Goal: Task Accomplishment & Management: Manage account settings

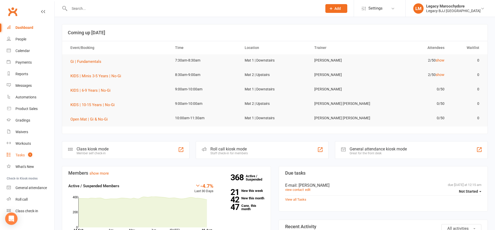
click at [16, 155] on div "Tasks" at bounding box center [19, 155] width 9 height 4
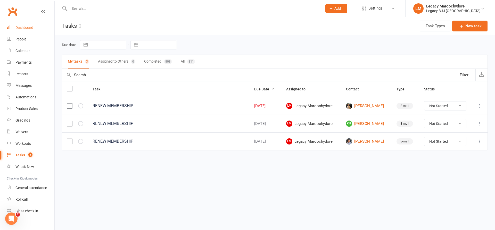
click at [28, 30] on link "Dashboard" at bounding box center [31, 28] width 48 height 12
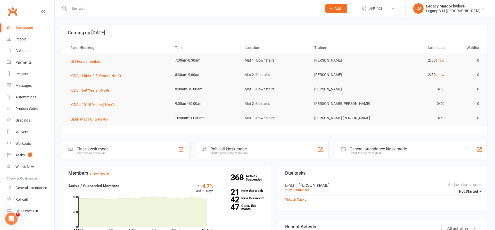
click at [111, 8] on input "text" at bounding box center [193, 8] width 251 height 7
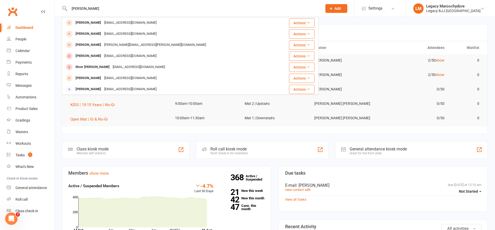
type input "[PERSON_NAME]"
drag, startPoint x: 91, startPoint y: 17, endPoint x: 116, endPoint y: 13, distance: 26.0
click at [116, 13] on div "[PERSON_NAME] [PERSON_NAME] [EMAIL_ADDRESS][DOMAIN_NAME] Actions [PERSON_NAME] …" at bounding box center [190, 8] width 257 height 17
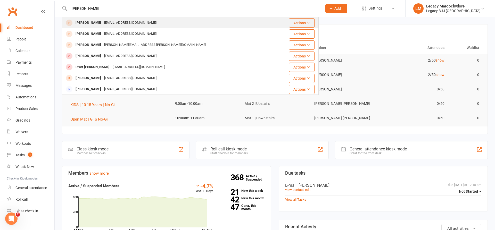
click at [93, 24] on div "[PERSON_NAME]" at bounding box center [88, 22] width 29 height 7
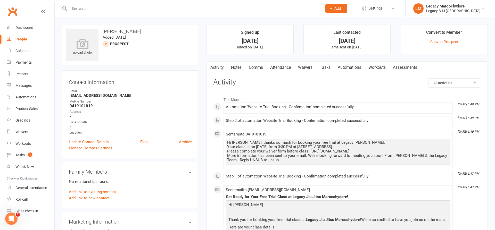
click at [305, 69] on link "Waivers" at bounding box center [305, 68] width 22 height 12
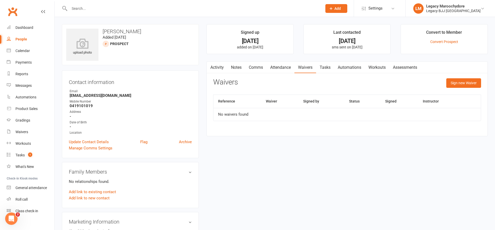
scroll to position [2, 0]
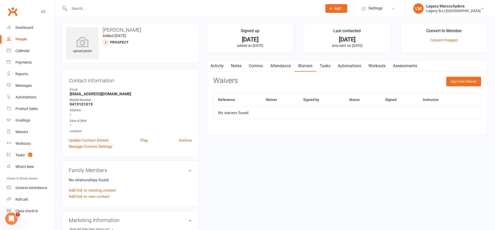
click at [223, 67] on link "Activity" at bounding box center [217, 66] width 21 height 12
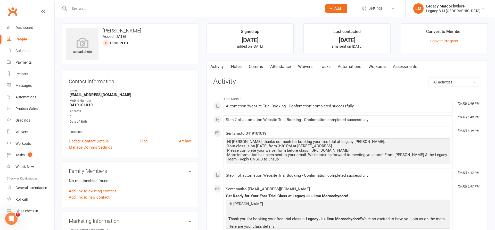
scroll to position [1, 0]
click at [277, 67] on link "Attendance" at bounding box center [280, 67] width 28 height 12
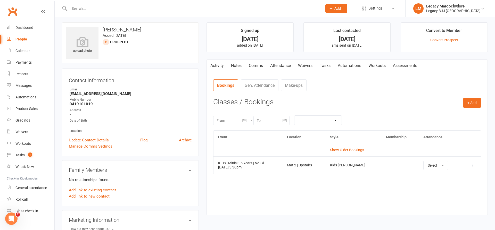
scroll to position [2, 0]
click at [473, 164] on icon at bounding box center [472, 165] width 5 height 5
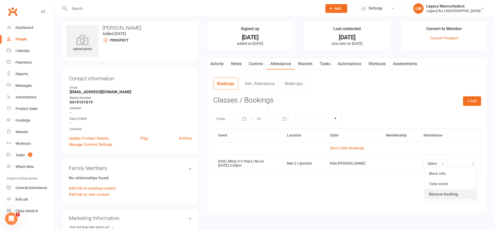
scroll to position [4, 0]
click at [448, 192] on link "Remove booking" at bounding box center [450, 193] width 51 height 10
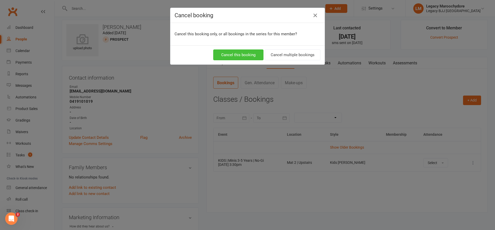
click at [247, 51] on button "Cancel this booking" at bounding box center [238, 54] width 50 height 11
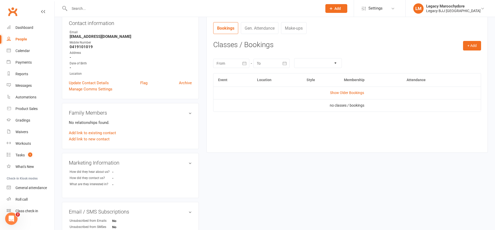
scroll to position [70, 0]
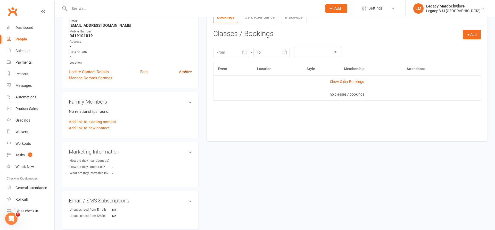
click at [187, 73] on link "Archive" at bounding box center [185, 72] width 13 height 6
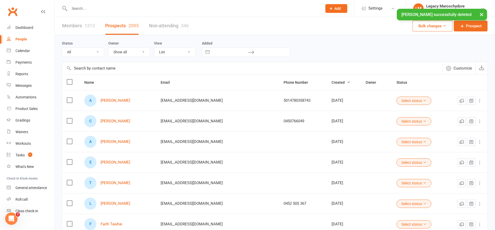
scroll to position [2, 0]
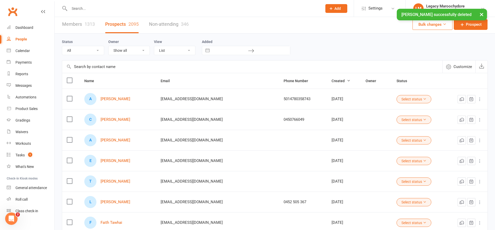
click at [120, 9] on div "× [PERSON_NAME] successfully deleted" at bounding box center [244, 9] width 488 height 0
click at [94, 4] on div at bounding box center [190, 8] width 257 height 17
click at [90, 7] on input "text" at bounding box center [193, 8] width 251 height 7
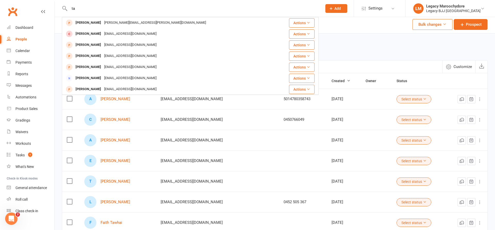
type input "t"
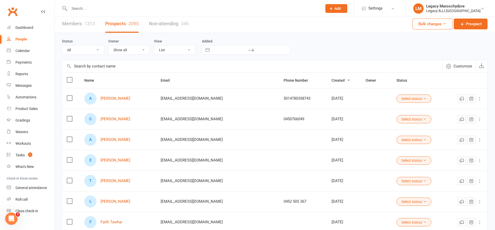
scroll to position [3, 0]
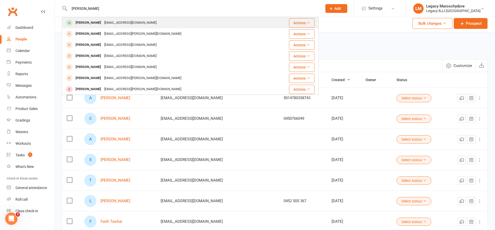
type input "[PERSON_NAME]"
click at [93, 21] on div "[PERSON_NAME]" at bounding box center [88, 22] width 29 height 7
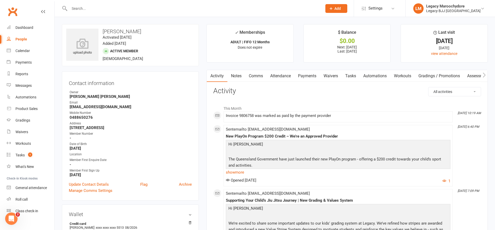
click at [331, 78] on link "Waivers" at bounding box center [331, 76] width 22 height 12
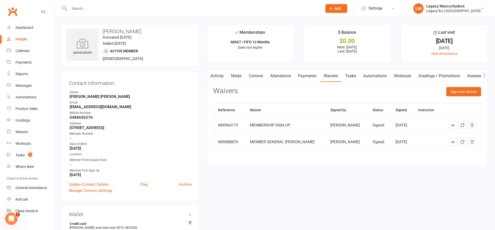
click at [462, 89] on button "Sign new Waiver" at bounding box center [463, 91] width 35 height 9
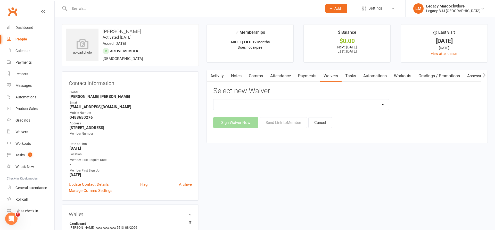
select select "10224"
click at [273, 122] on button "Send Link to Member" at bounding box center [282, 122] width 47 height 11
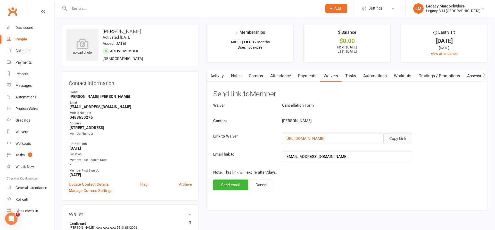
click at [396, 140] on button "Copy Link" at bounding box center [397, 138] width 29 height 11
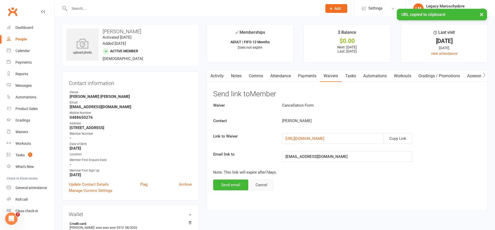
click at [260, 185] on button "Cancel" at bounding box center [261, 185] width 24 height 11
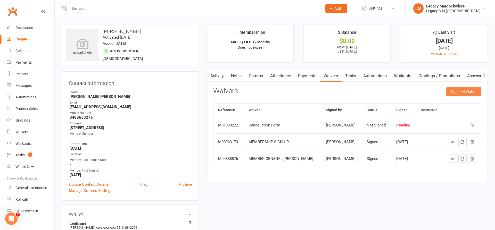
click at [453, 89] on button "Sign new Waiver" at bounding box center [463, 91] width 35 height 9
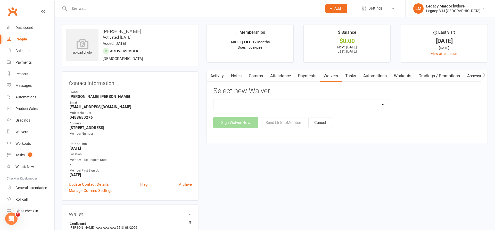
select select "10224"
click at [242, 123] on button "Sign Waiver Now" at bounding box center [235, 122] width 45 height 11
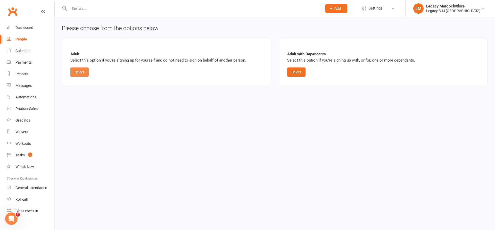
click at [81, 74] on button "Select" at bounding box center [79, 71] width 18 height 9
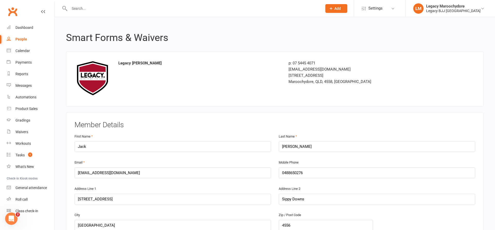
scroll to position [0, 0]
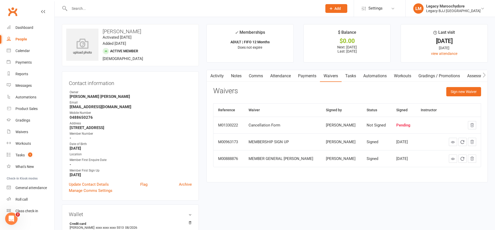
scroll to position [0, 0]
click at [26, 132] on div "Waivers" at bounding box center [21, 132] width 13 height 4
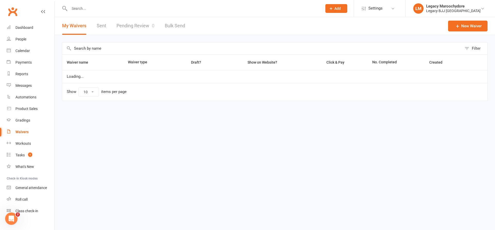
select select "25"
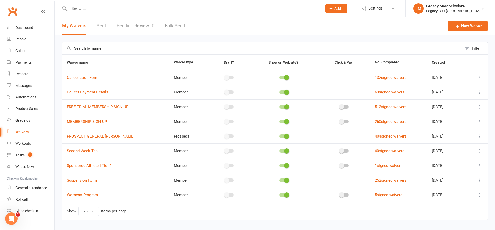
click at [130, 27] on link "Pending Review 0" at bounding box center [135, 26] width 38 height 18
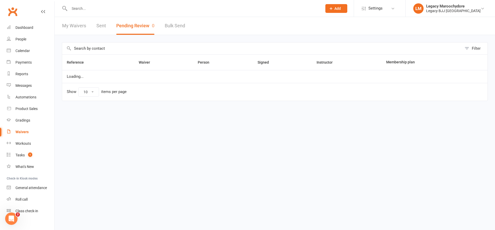
select select "100"
click at [77, 27] on link "My Waivers" at bounding box center [74, 26] width 24 height 18
select select "25"
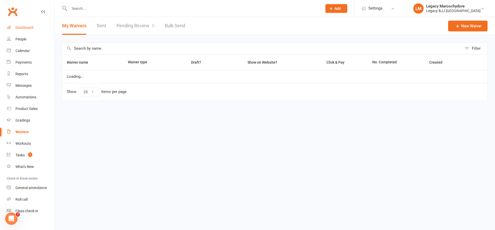
click at [34, 28] on link "Dashboard" at bounding box center [31, 28] width 48 height 12
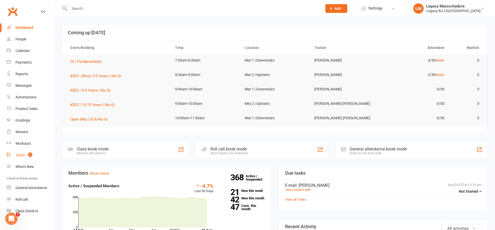
click at [22, 153] on link "Tasks 1" at bounding box center [31, 155] width 48 height 12
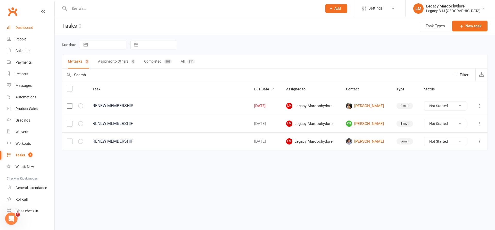
scroll to position [0, 0]
click at [28, 26] on div "Dashboard" at bounding box center [24, 27] width 18 height 4
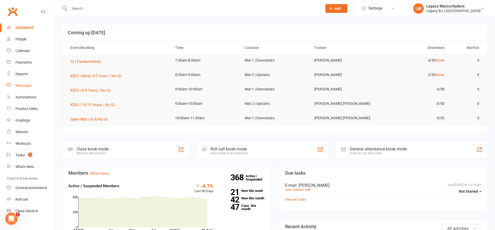
click at [29, 84] on div "Messages" at bounding box center [23, 85] width 16 height 4
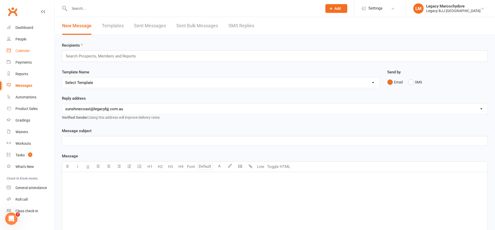
click at [22, 53] on link "Calendar" at bounding box center [31, 51] width 48 height 12
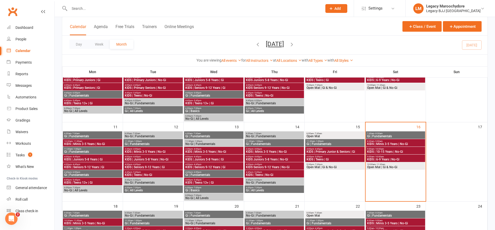
scroll to position [146, 0]
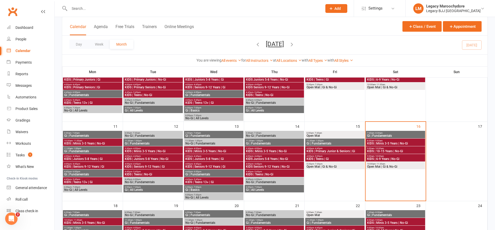
click at [391, 144] on span "KIDS | Minis 3-5 Years | No-Gi" at bounding box center [395, 143] width 57 height 3
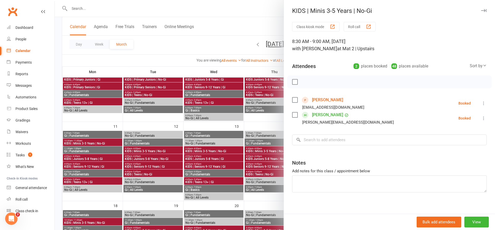
click at [324, 100] on link "[PERSON_NAME]" at bounding box center [327, 100] width 31 height 8
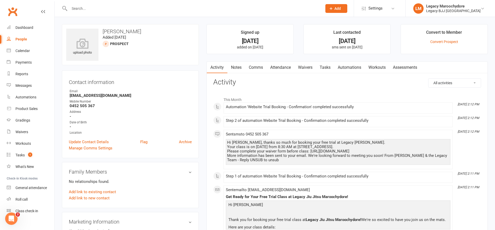
click at [303, 67] on link "Waivers" at bounding box center [305, 68] width 22 height 12
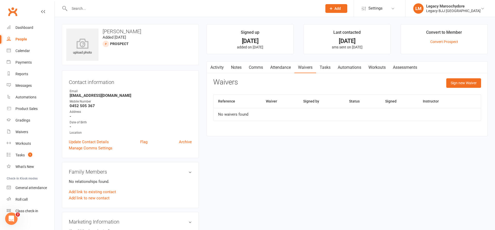
click at [221, 68] on link "Activity" at bounding box center [217, 68] width 21 height 12
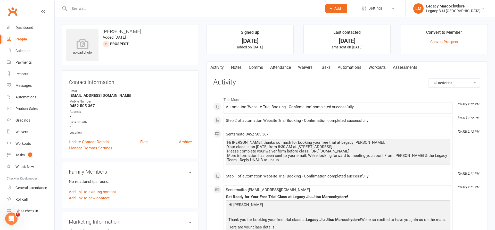
click at [106, 11] on input "text" at bounding box center [193, 8] width 251 height 7
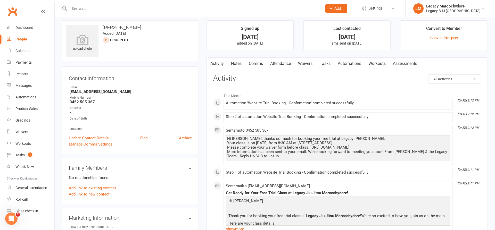
scroll to position [3, 0]
click at [308, 64] on link "Waivers" at bounding box center [305, 64] width 22 height 12
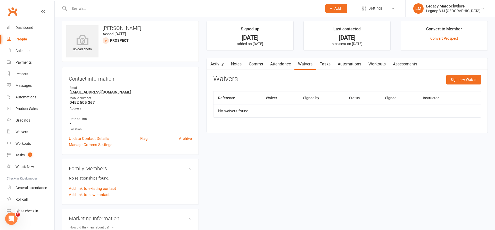
click at [216, 64] on link "Activity" at bounding box center [217, 64] width 21 height 12
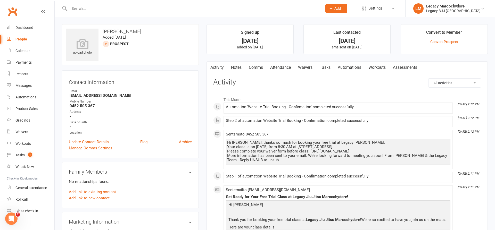
click at [107, 10] on input "text" at bounding box center [193, 8] width 251 height 7
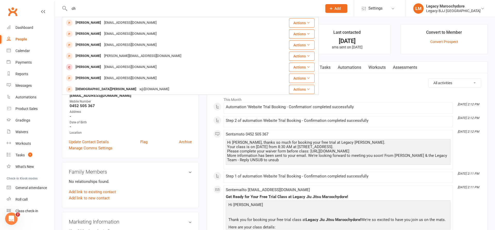
type input "c"
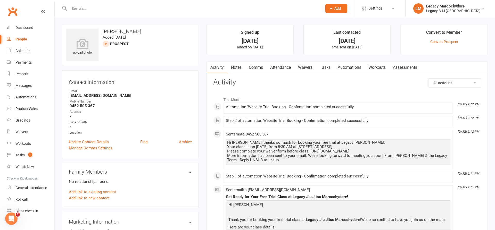
click at [102, 10] on input "text" at bounding box center [193, 8] width 251 height 7
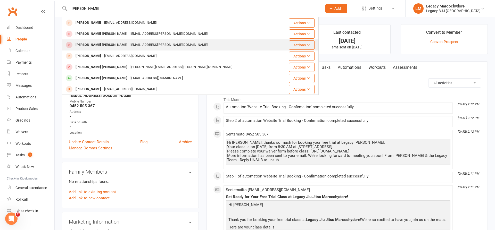
type input "[PERSON_NAME]"
click at [129, 47] on div "[EMAIL_ADDRESS][PERSON_NAME][DOMAIN_NAME]" at bounding box center [169, 44] width 80 height 7
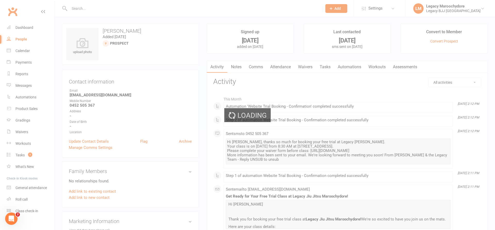
scroll to position [2, 0]
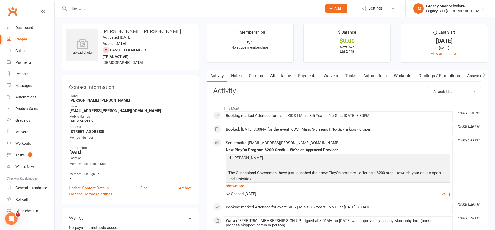
click at [335, 75] on link "Waivers" at bounding box center [331, 76] width 22 height 12
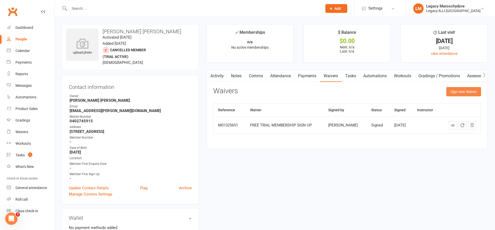
click at [460, 91] on button "Sign new Waiver" at bounding box center [463, 91] width 35 height 9
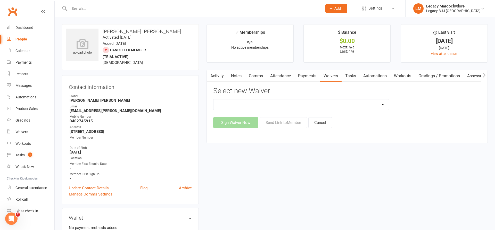
select select "10218"
click at [236, 122] on button "Sign Waiver Now" at bounding box center [235, 122] width 45 height 11
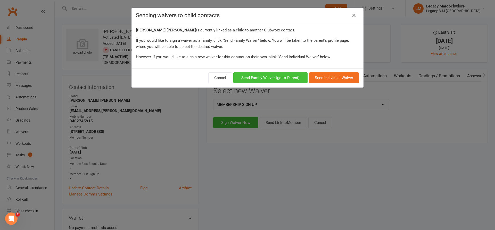
click at [281, 79] on button "Send Family Waiver (go to Parent)" at bounding box center [270, 77] width 74 height 11
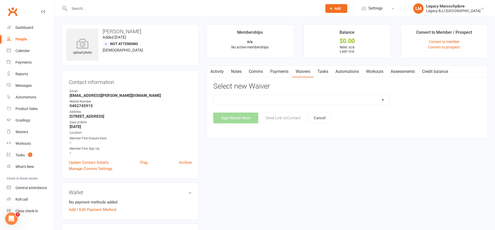
select select "10218"
click at [238, 120] on button "Sign Waiver Now" at bounding box center [235, 118] width 45 height 11
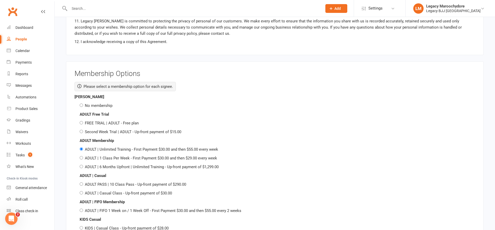
scroll to position [605, 0]
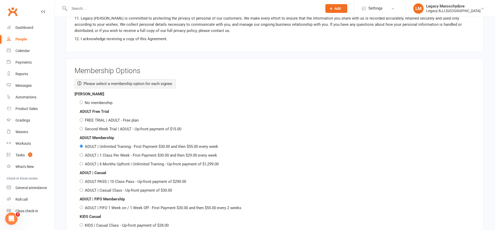
click at [81, 101] on input "No membership" at bounding box center [81, 102] width 3 height 3
radio input "true"
radio input "false"
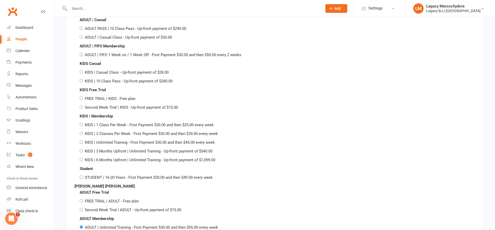
scroll to position [758, 0]
click at [81, 131] on input "KIDS | 2 Classes Per Week - First Payment $30.00 and then $39.00 every week" at bounding box center [81, 132] width 3 height 3
radio input "true"
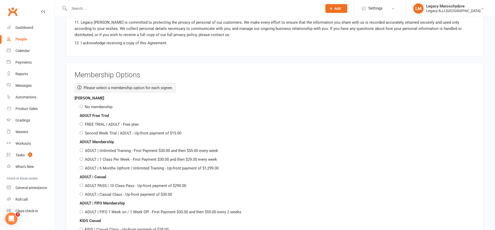
scroll to position [603, 0]
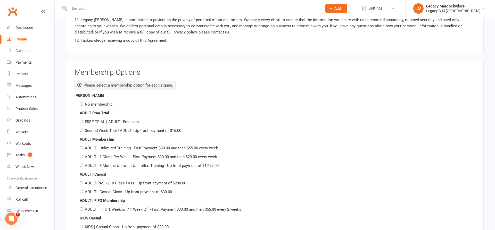
click at [82, 102] on input "No membership" at bounding box center [81, 103] width 3 height 3
radio input "true"
radio input "false"
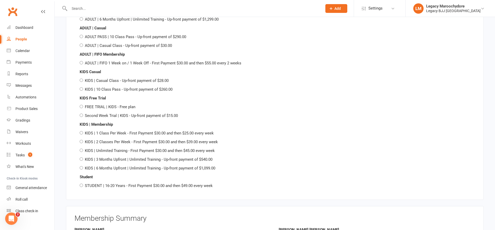
scroll to position [984, 0]
click at [81, 139] on input "KIDS | 2 Classes Per Week - First Payment $30.00 and then $39.00 every week" at bounding box center [81, 140] width 3 height 3
radio input "true"
radio input "false"
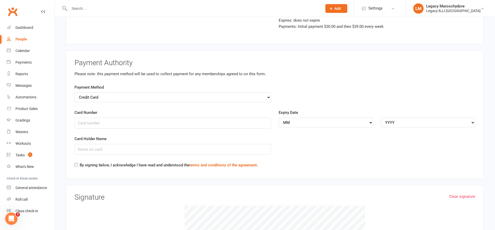
scroll to position [1212, 0]
click at [125, 117] on input "Card Number" at bounding box center [172, 122] width 196 height 11
type input "[CREDIT_CARD_NUMBER]"
click at [217, 148] on div "Card Holder Name" at bounding box center [173, 148] width 204 height 26
click at [216, 146] on input "Card Holder Name" at bounding box center [172, 148] width 196 height 11
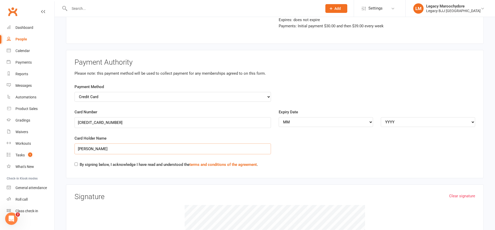
type input "[PERSON_NAME]"
select select "02"
select select "2030"
click at [76, 162] on div "By signing below, I acknowledge I have read and understood the terms and condit…" at bounding box center [165, 166] width 183 height 8
drag, startPoint x: 77, startPoint y: 156, endPoint x: 221, endPoint y: 157, distance: 144.5
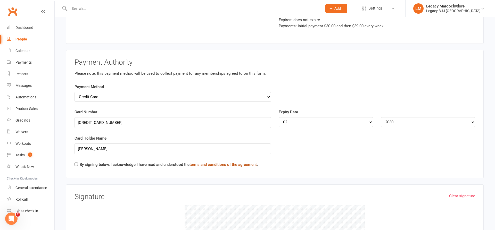
click at [77, 163] on input "By signing below, I acknowledge I have read and understood the terms and condit…" at bounding box center [75, 164] width 3 height 3
checkbox input "true"
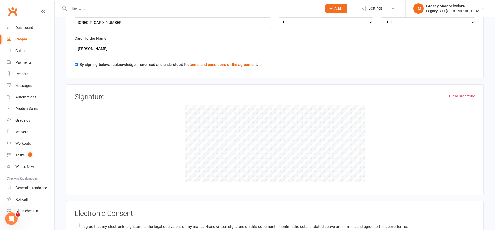
scroll to position [1322, 0]
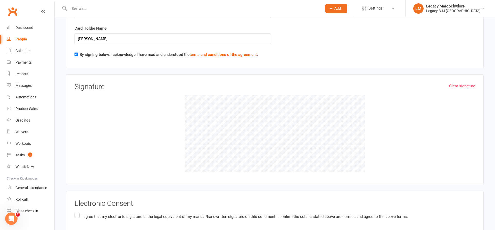
click at [79, 212] on label "I agree that my electronic signature is the legal equivalent of my manual/handw…" at bounding box center [240, 217] width 333 height 10
click at [78, 212] on input "I agree that my electronic signature is the legal equivalent of my manual/handw…" at bounding box center [75, 212] width 3 height 0
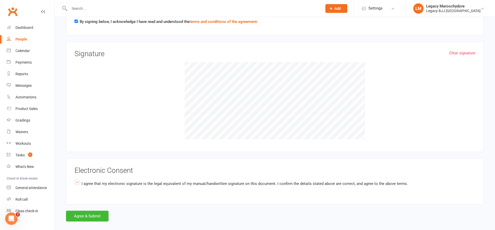
scroll to position [1355, 0]
click at [91, 211] on button "Agree & Submit" at bounding box center [87, 216] width 43 height 11
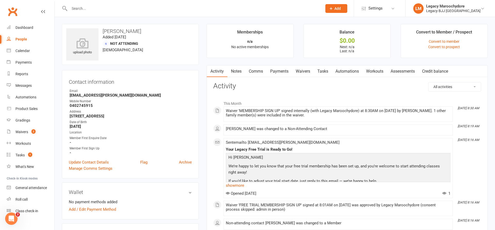
scroll to position [0, 0]
click at [195, 10] on input "text" at bounding box center [193, 8] width 251 height 7
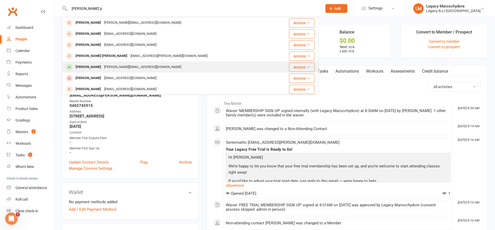
type input "[PERSON_NAME] p"
click at [94, 65] on div "[PERSON_NAME]" at bounding box center [88, 66] width 29 height 7
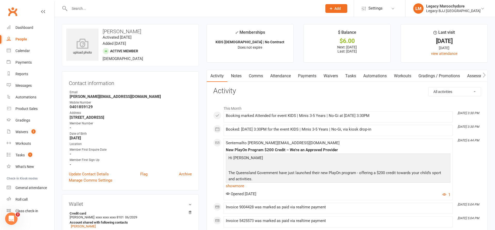
click at [83, 10] on input "text" at bounding box center [193, 8] width 251 height 7
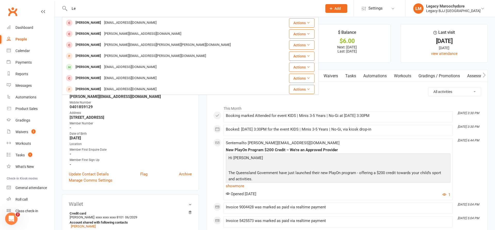
type input "L"
type input "c"
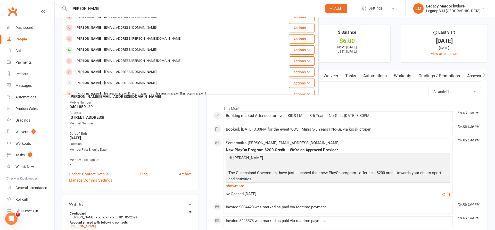
scroll to position [98, 0]
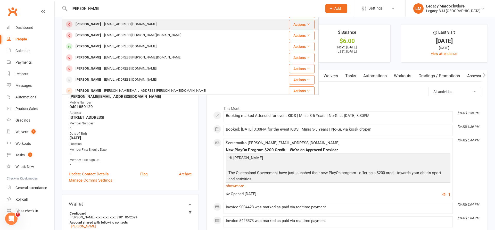
type input "[PERSON_NAME]"
click at [91, 27] on div "[PERSON_NAME]" at bounding box center [88, 24] width 29 height 7
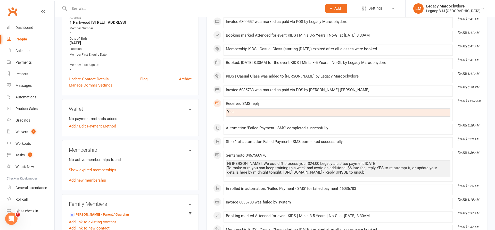
scroll to position [106, 0]
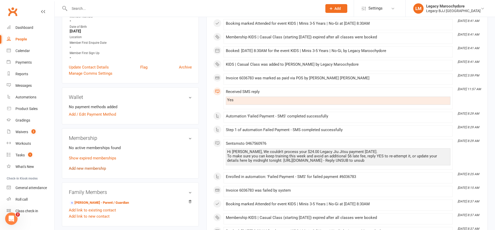
click at [89, 168] on link "Add new membership" at bounding box center [87, 168] width 37 height 5
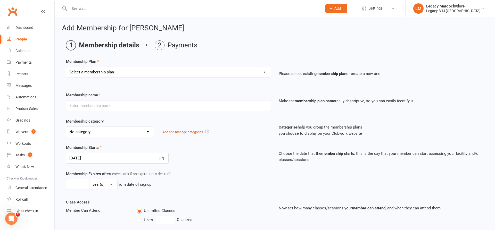
select select "12"
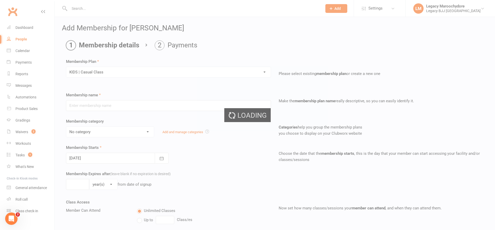
type input "KIDS | Casual Class"
select select "10"
type input "0"
type input "1"
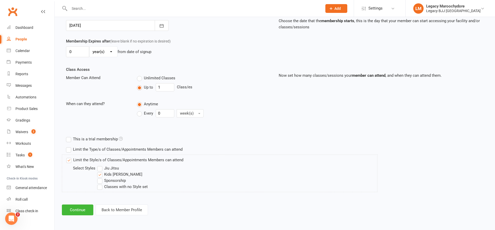
scroll to position [132, 0]
click at [88, 209] on button "Continue" at bounding box center [77, 210] width 31 height 11
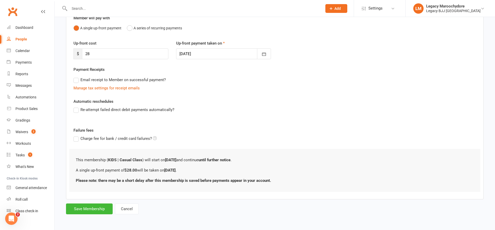
scroll to position [50, 0]
click at [80, 212] on button "Save Membership" at bounding box center [89, 209] width 47 height 11
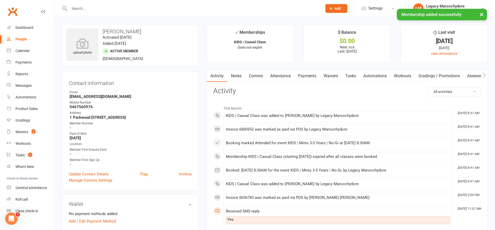
scroll to position [0, 0]
click at [310, 77] on link "Payments" at bounding box center [307, 76] width 26 height 12
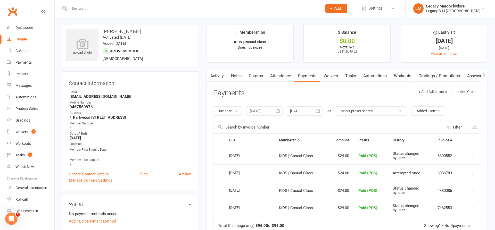
click at [147, 10] on input "text" at bounding box center [193, 8] width 251 height 7
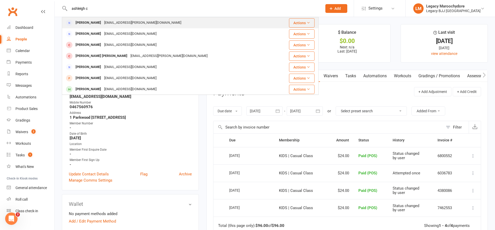
type input "ashleigh c"
click at [101, 21] on div "[PERSON_NAME]" at bounding box center [88, 22] width 29 height 7
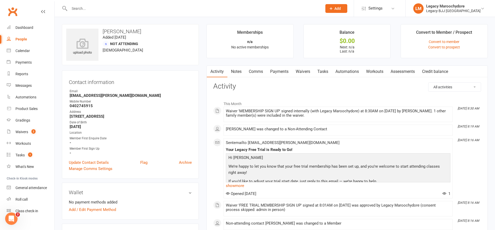
click at [278, 70] on link "Payments" at bounding box center [279, 72] width 26 height 12
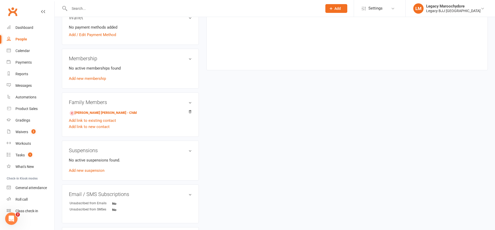
scroll to position [172, 0]
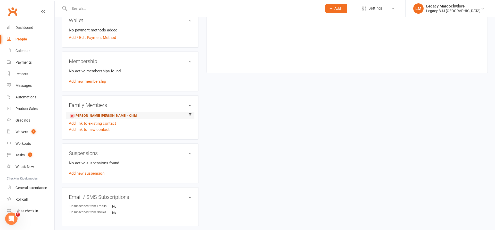
click at [84, 116] on link "[PERSON_NAME] [PERSON_NAME] - Child" at bounding box center [103, 115] width 67 height 5
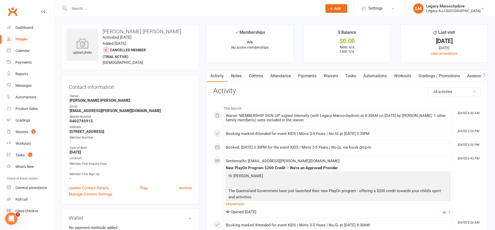
click at [330, 75] on link "Waivers" at bounding box center [331, 76] width 22 height 12
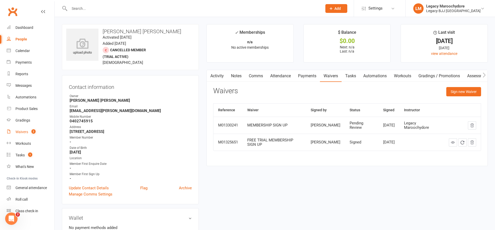
click at [22, 130] on div "Waivers" at bounding box center [21, 132] width 13 height 4
select select "25"
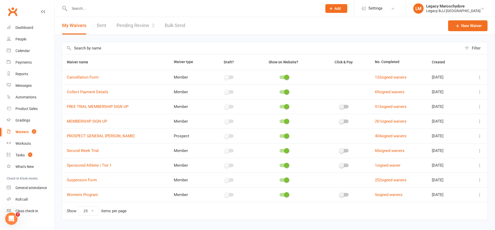
scroll to position [0, 0]
click at [139, 25] on link "Pending Review 2" at bounding box center [135, 26] width 38 height 18
select select "100"
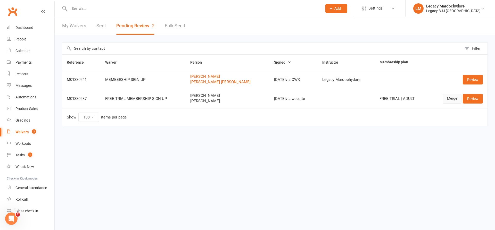
click at [448, 100] on link "Merge" at bounding box center [451, 98] width 19 height 9
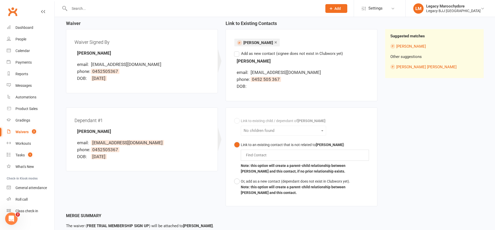
scroll to position [51, 0]
click at [236, 56] on label "Add as new contact (signee does not exist in Clubworx yet)" at bounding box center [288, 54] width 109 height 6
click at [236, 51] on input "Add as new contact (signee does not exist in Clubworx yet)" at bounding box center [235, 51] width 3 height 0
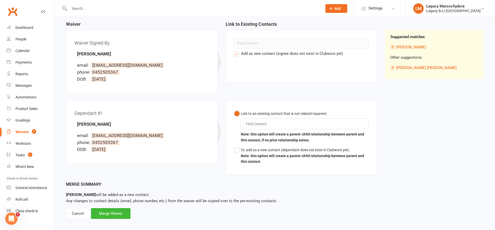
scroll to position [50, 0]
click at [238, 150] on button "Or, add as a new contact (dependant does not exist in Clubworx yet). Note: this…" at bounding box center [301, 155] width 135 height 21
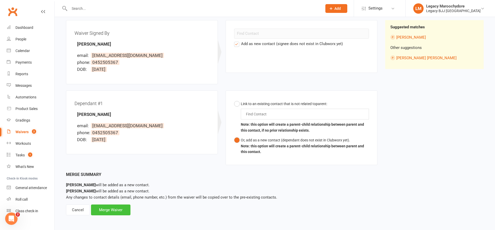
scroll to position [60, 0]
click at [110, 208] on div "Merge Waiver" at bounding box center [110, 210] width 39 height 11
click at [116, 211] on div "Merge Waiver" at bounding box center [110, 210] width 39 height 11
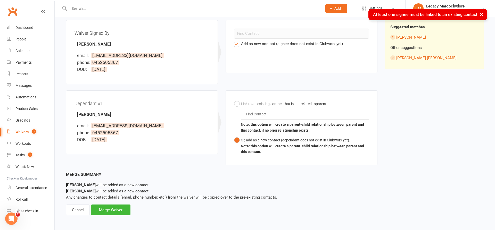
scroll to position [60, 0]
click at [450, 99] on div "Waiver Waiver Signed By [PERSON_NAME] email: [PERSON_NAME][EMAIL_ADDRESS][DOMAI…" at bounding box center [274, 91] width 425 height 159
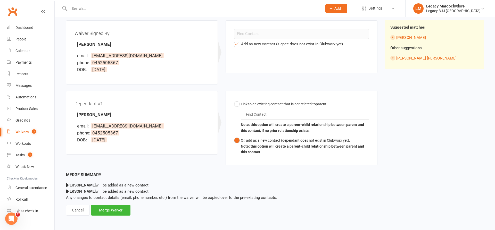
click at [237, 44] on label "Add as new contact (signee does not exist in Clubworx yet)" at bounding box center [288, 44] width 109 height 6
click at [237, 41] on input "Add as new contact (signee does not exist in Clubworx yet)" at bounding box center [235, 41] width 3 height 0
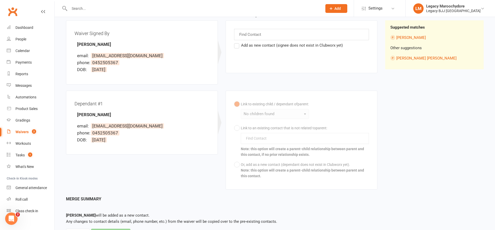
click at [264, 36] on div "Find Contact" at bounding box center [301, 34] width 135 height 11
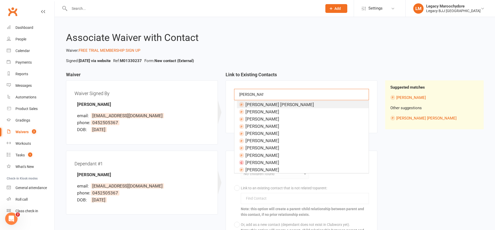
scroll to position [0, 0]
type input "C"
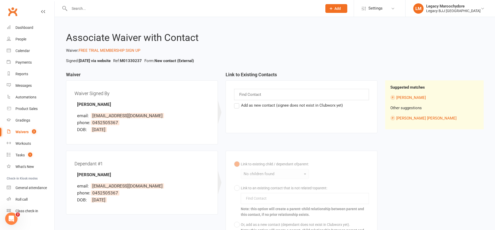
click at [295, 44] on header "Associate Waiver with Contact Waiver: FREE TRIAL MEMBERSHIP SIGN UP Signed: [DA…" at bounding box center [275, 47] width 426 height 31
click at [237, 106] on label "Add as new contact (signee does not exist in Clubworx yet)" at bounding box center [288, 105] width 109 height 6
click at [237, 102] on input "Add as new contact (signee does not exist in Clubworx yet)" at bounding box center [235, 102] width 3 height 0
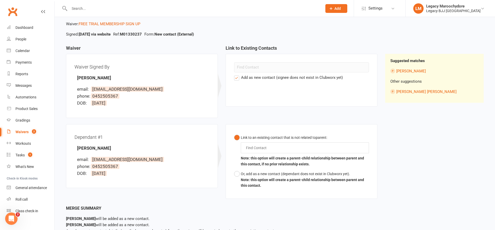
scroll to position [29, 0]
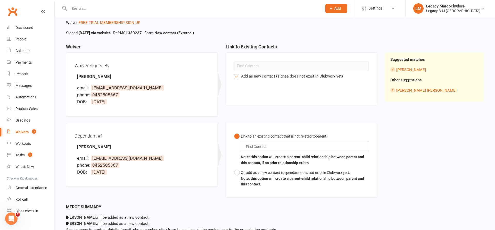
click at [265, 147] on input "text" at bounding box center [257, 146] width 24 height 6
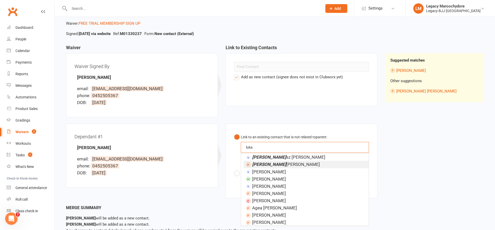
type input "luka"
click at [268, 165] on span "[PERSON_NAME]" at bounding box center [286, 164] width 68 height 5
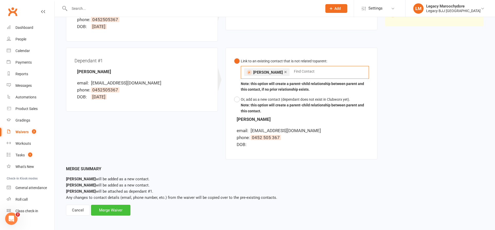
scroll to position [103, 0]
click at [112, 210] on div "Merge Waiver" at bounding box center [110, 210] width 39 height 11
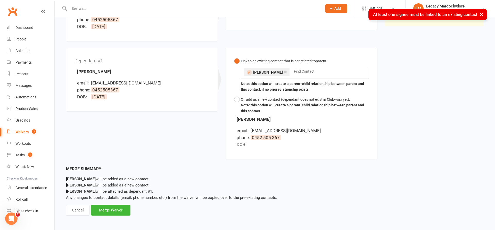
scroll to position [103, 0]
click at [483, 14] on button "×" at bounding box center [481, 14] width 9 height 11
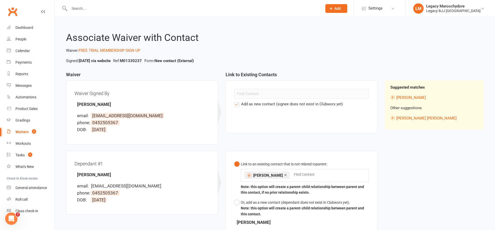
scroll to position [0, 0]
click at [413, 118] on link "[PERSON_NAME] [PERSON_NAME]" at bounding box center [426, 118] width 60 height 5
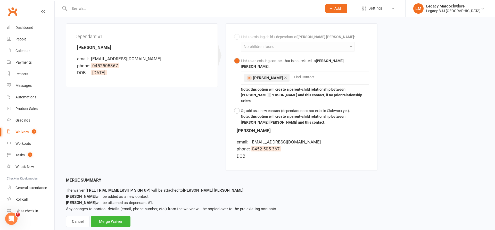
scroll to position [135, 0]
click at [99, 216] on div "Merge Waiver" at bounding box center [110, 221] width 39 height 11
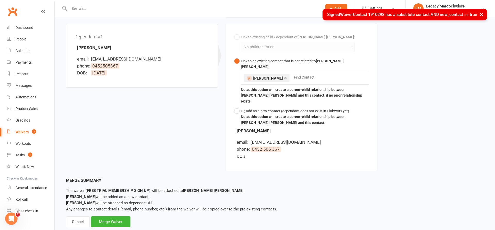
click at [482, 14] on button "×" at bounding box center [481, 14] width 9 height 11
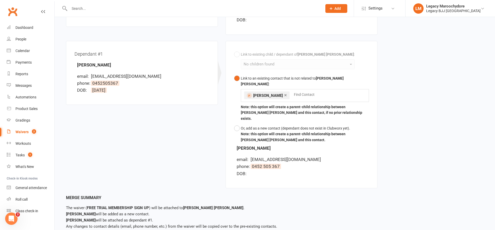
scroll to position [117, 0]
click at [235, 124] on button "Or, add as a new contact (dependant does not exist in Clubworx yet). Note: this…" at bounding box center [301, 134] width 135 height 21
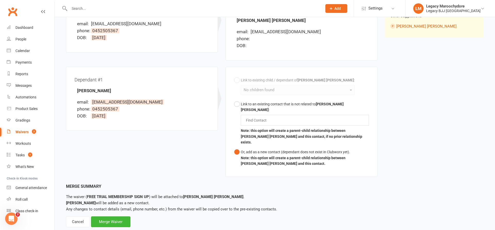
click at [237, 79] on div "Link to existing child / dependant of [PERSON_NAME] [PERSON_NAME] : No children…" at bounding box center [301, 122] width 135 height 94
click at [112, 216] on div "Merge Waiver" at bounding box center [110, 221] width 39 height 11
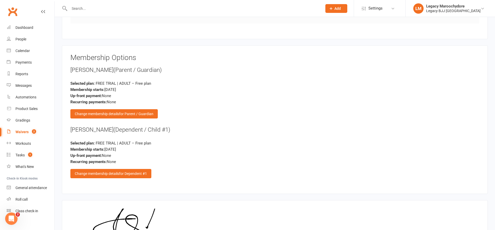
scroll to position [521, 0]
click at [122, 112] on span "for Parent / Guardian" at bounding box center [136, 114] width 34 height 4
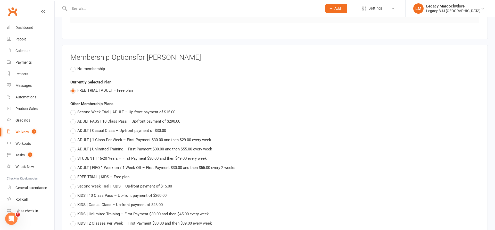
click at [73, 66] on label "No membership" at bounding box center [87, 69] width 35 height 6
click at [73, 66] on input "No membership" at bounding box center [71, 66] width 3 height 0
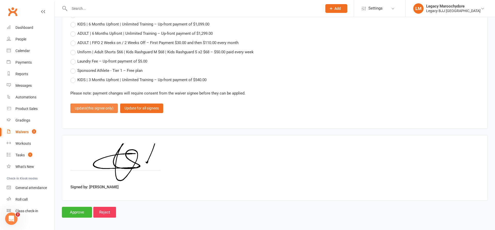
scroll to position [767, 0]
click at [104, 106] on span "(this signee only)" at bounding box center [99, 108] width 27 height 4
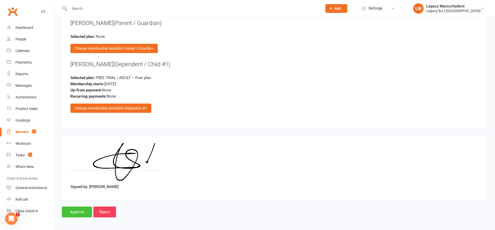
scroll to position [568, 0]
click at [77, 211] on input "Approve" at bounding box center [77, 212] width 30 height 11
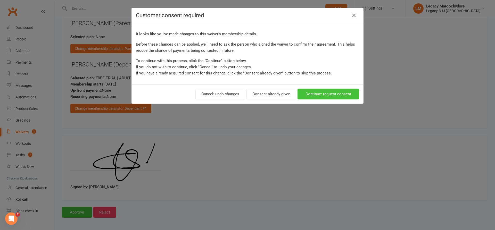
click at [328, 96] on button "Continue: request consent" at bounding box center [328, 94] width 62 height 11
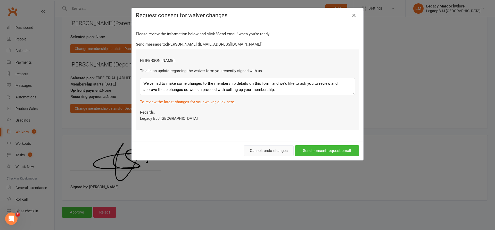
click at [255, 151] on button "Cancel: undo changes" at bounding box center [269, 150] width 50 height 11
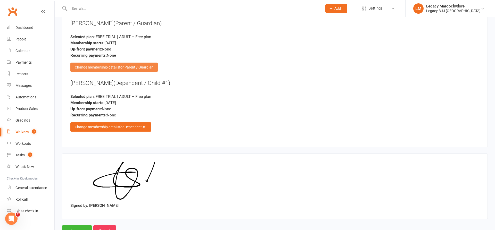
click at [117, 66] on div "Change membership details for Parent / Guardian" at bounding box center [113, 67] width 87 height 9
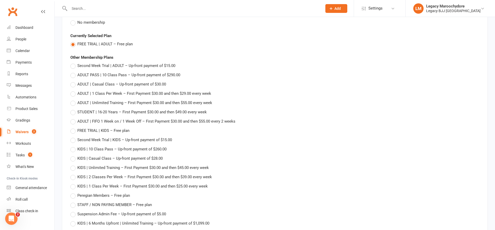
click at [73, 21] on label "No membership" at bounding box center [87, 22] width 35 height 6
click at [73, 19] on input "No membership" at bounding box center [71, 19] width 3 height 0
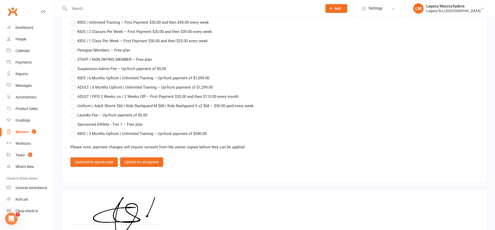
scroll to position [720, 0]
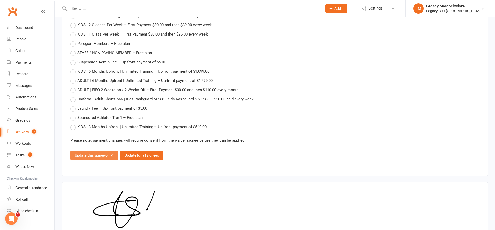
click at [111, 156] on button "Update (this signee only)" at bounding box center [93, 155] width 47 height 9
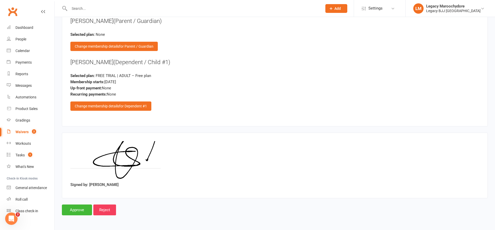
scroll to position [567, 0]
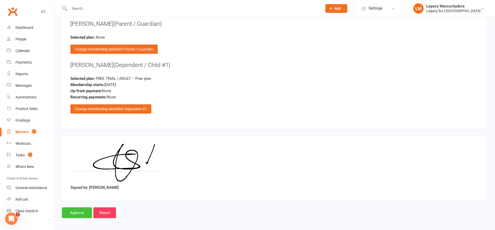
click at [86, 210] on input "Approve" at bounding box center [77, 212] width 30 height 11
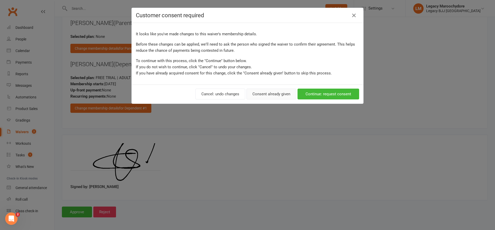
click at [280, 96] on button "Consent already given" at bounding box center [271, 94] width 50 height 11
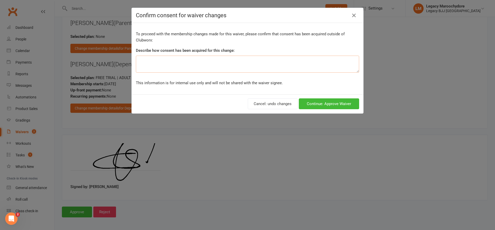
click at [312, 67] on textarea at bounding box center [247, 64] width 223 height 17
type textarea "in person"
click at [328, 106] on button "Continue: Approve Waiver" at bounding box center [329, 103] width 60 height 11
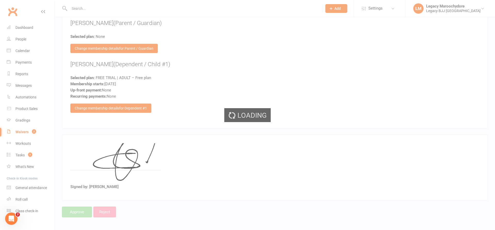
select select "100"
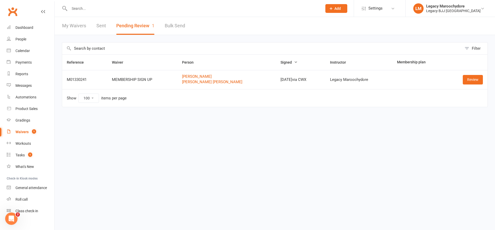
click at [151, 12] on input "text" at bounding box center [193, 8] width 251 height 7
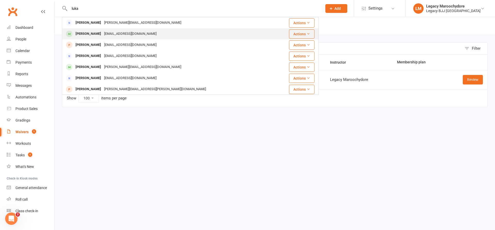
type input "luka"
click at [94, 35] on div "[PERSON_NAME]" at bounding box center [88, 33] width 29 height 7
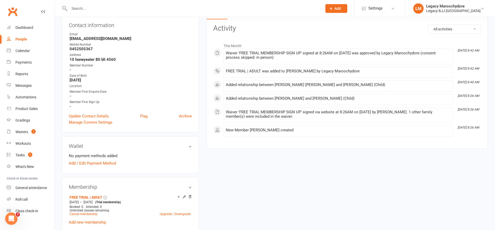
scroll to position [58, 0]
click at [21, 132] on div "Waivers" at bounding box center [21, 132] width 13 height 4
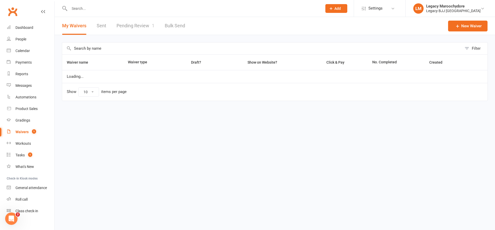
select select "25"
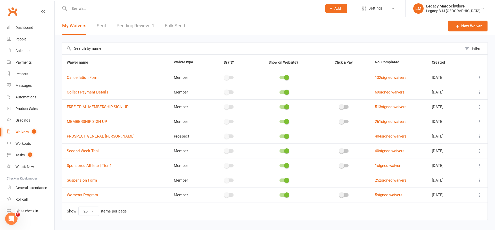
click at [141, 27] on link "Pending Review 1" at bounding box center [135, 26] width 38 height 18
select select "100"
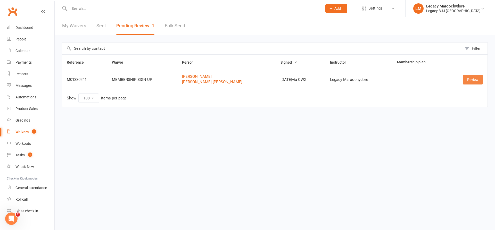
click at [475, 79] on link "Review" at bounding box center [472, 79] width 20 height 9
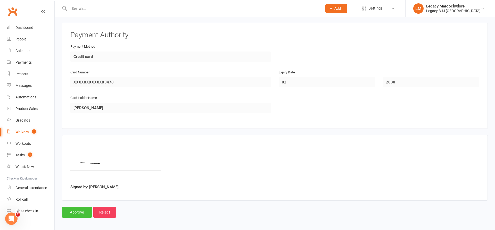
scroll to position [565, 0]
click at [75, 209] on input "Approve" at bounding box center [77, 212] width 30 height 11
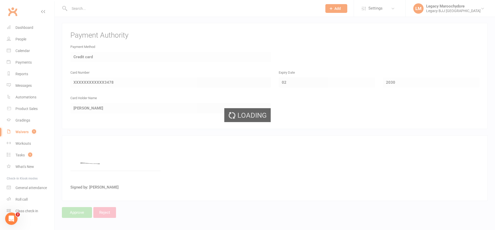
select select "100"
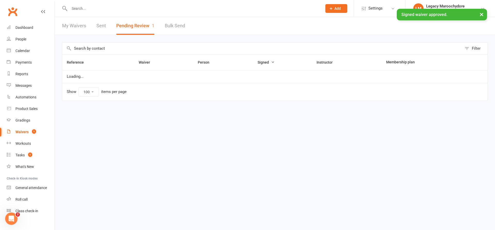
scroll to position [2, 1]
click at [103, 6] on input "text" at bounding box center [193, 8] width 251 height 7
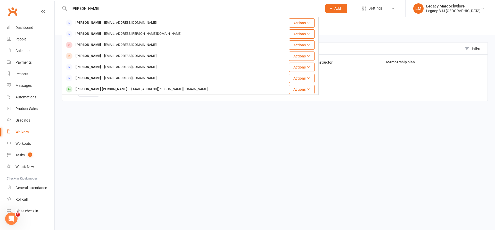
type input "[PERSON_NAME]"
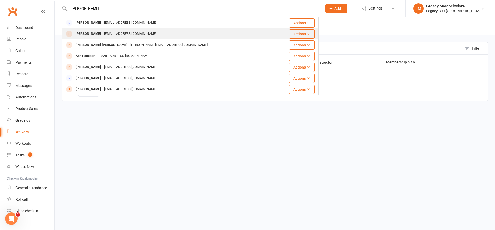
drag, startPoint x: 56, startPoint y: 18, endPoint x: 87, endPoint y: 34, distance: 35.3
click at [87, 34] on div "[PERSON_NAME]" at bounding box center [88, 33] width 29 height 7
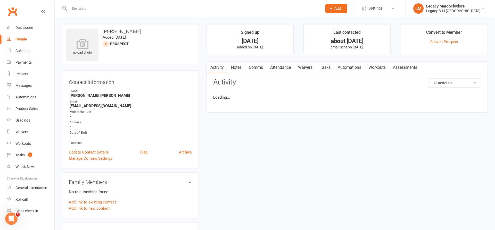
scroll to position [0, 0]
click at [92, 10] on input "text" at bounding box center [193, 8] width 251 height 7
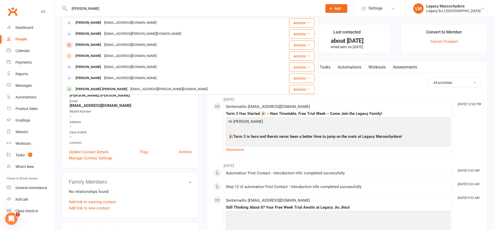
type input "[PERSON_NAME]"
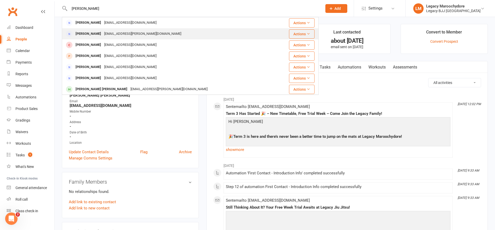
drag, startPoint x: 92, startPoint y: 10, endPoint x: 100, endPoint y: 34, distance: 25.4
click at [100, 34] on div "[PERSON_NAME]" at bounding box center [88, 33] width 29 height 7
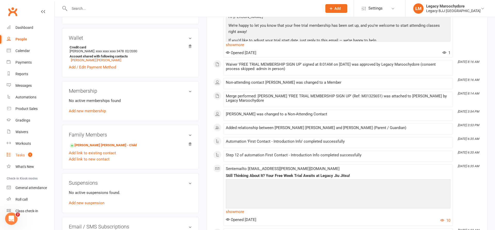
scroll to position [162, 0]
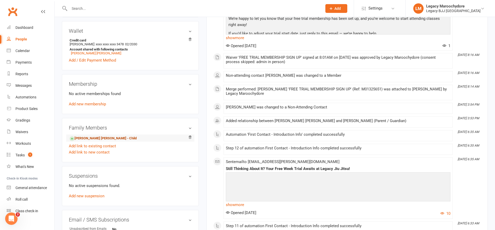
click at [85, 137] on link "[PERSON_NAME] [PERSON_NAME] - Child" at bounding box center [103, 138] width 67 height 5
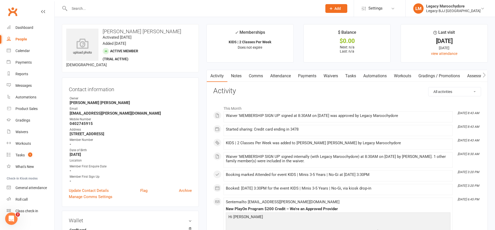
click at [305, 78] on link "Payments" at bounding box center [307, 76] width 26 height 12
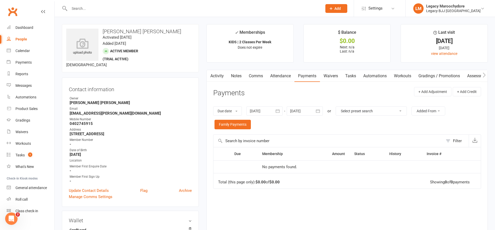
click at [112, 11] on input "text" at bounding box center [193, 8] width 251 height 7
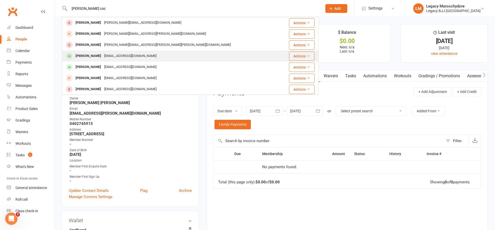
type input "[PERSON_NAME] coc"
click at [80, 55] on div "[PERSON_NAME]" at bounding box center [88, 55] width 29 height 7
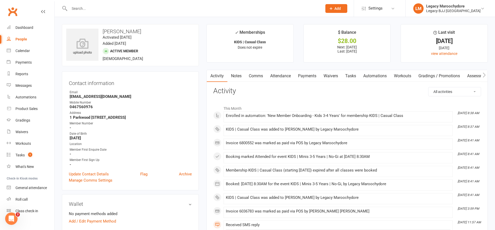
click at [311, 76] on link "Payments" at bounding box center [307, 76] width 26 height 12
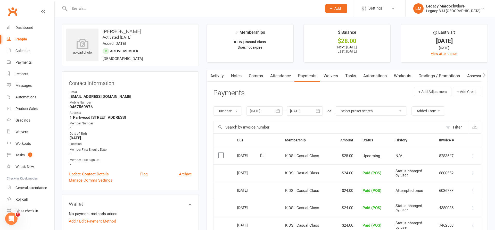
click at [475, 155] on icon at bounding box center [472, 155] width 5 height 5
click at [464, 173] on link "Mark as Paid (POS)" at bounding box center [450, 176] width 51 height 10
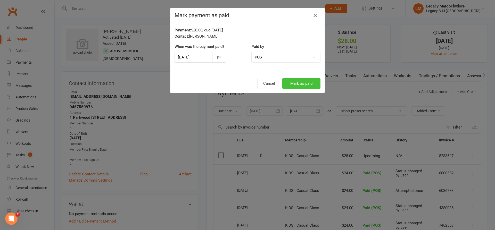
click at [295, 82] on button "Mark as paid" at bounding box center [301, 83] width 38 height 11
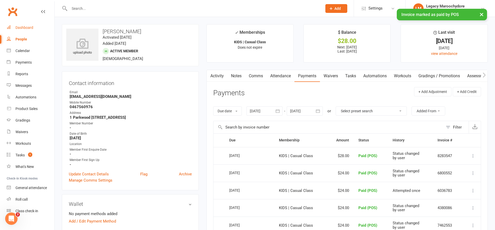
click at [25, 30] on link "Dashboard" at bounding box center [31, 28] width 48 height 12
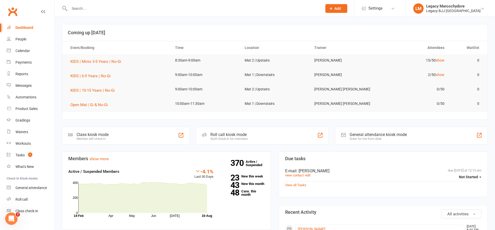
click at [126, 13] on div at bounding box center [190, 8] width 257 height 17
click at [129, 8] on input "text" at bounding box center [193, 8] width 251 height 7
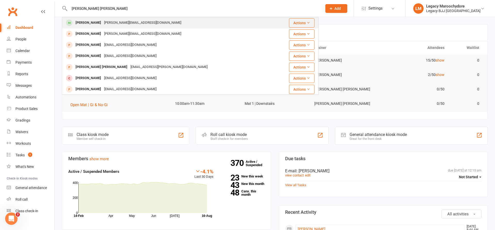
type input "[PERSON_NAME] [PERSON_NAME]"
click at [96, 22] on div "[PERSON_NAME]" at bounding box center [88, 22] width 29 height 7
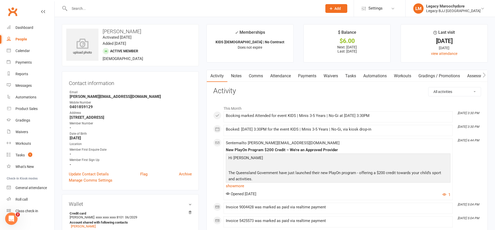
click at [309, 75] on link "Payments" at bounding box center [307, 76] width 26 height 12
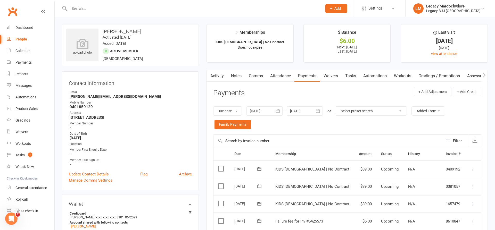
click at [287, 77] on link "Attendance" at bounding box center [280, 76] width 28 height 12
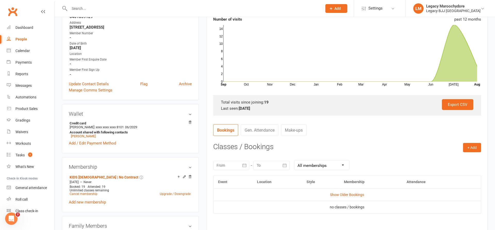
scroll to position [91, 0]
click at [471, 147] on button "+ Add" at bounding box center [472, 146] width 18 height 9
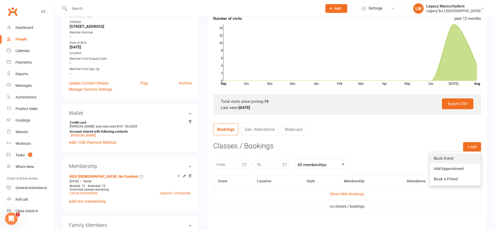
click at [443, 160] on link "Book Event" at bounding box center [454, 158] width 51 height 10
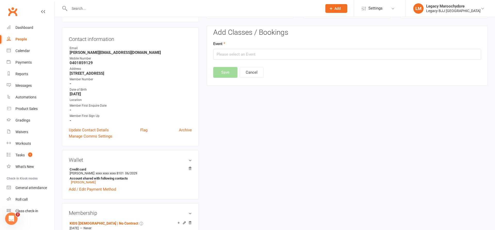
scroll to position [44, 0]
click at [230, 57] on input "text" at bounding box center [347, 54] width 268 height 11
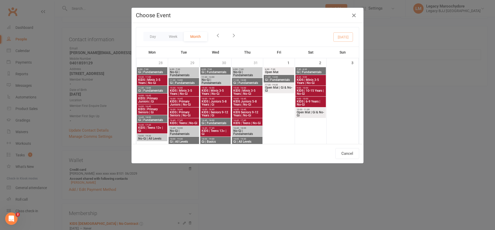
scroll to position [169, 0]
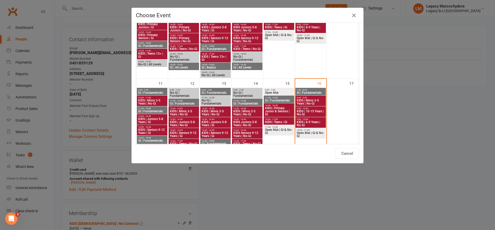
click at [314, 102] on span "KIDS | Minis 3-5 Years | No-Gi" at bounding box center [310, 102] width 28 height 6
type input "KIDS | Minis 3-5 Years | No-Gi - [DATE] 8:30:00 AM"
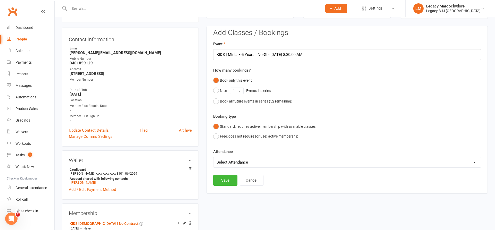
select select "0"
click at [221, 182] on button "Save" at bounding box center [225, 180] width 24 height 11
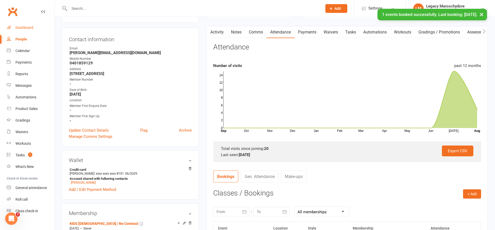
click at [23, 30] on link "Dashboard" at bounding box center [31, 28] width 48 height 12
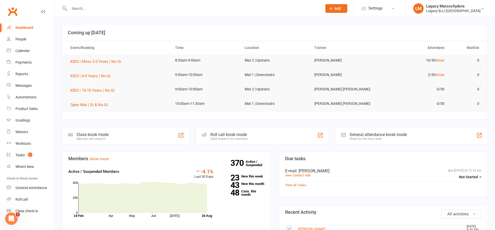
click at [80, 13] on div at bounding box center [190, 8] width 257 height 17
click at [80, 11] on input "text" at bounding box center [193, 8] width 251 height 7
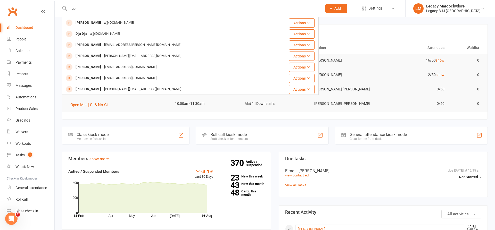
type input "c"
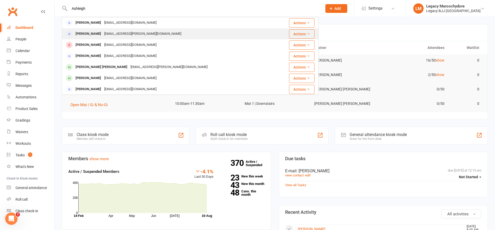
type input "Ashleigh"
click at [99, 32] on div "[PERSON_NAME]" at bounding box center [88, 33] width 29 height 7
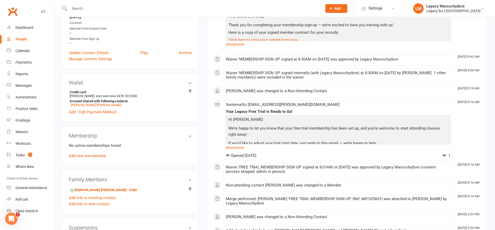
scroll to position [110, 0]
click at [91, 188] on link "[PERSON_NAME] [PERSON_NAME] - Child" at bounding box center [103, 189] width 67 height 5
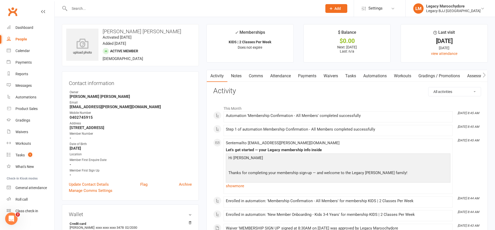
click at [308, 76] on link "Payments" at bounding box center [307, 76] width 26 height 12
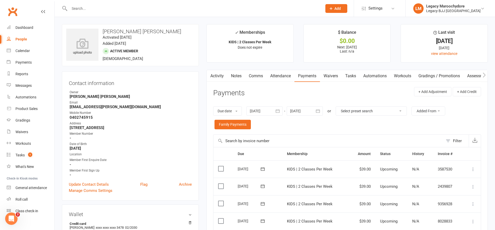
click at [90, 9] on input "text" at bounding box center [193, 8] width 251 height 7
click at [101, 8] on input "text" at bounding box center [193, 8] width 251 height 7
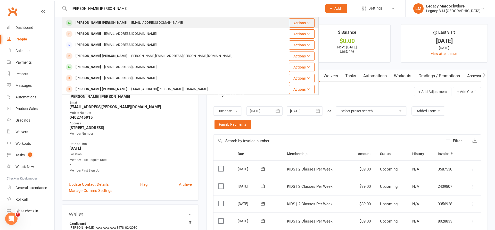
type input "[PERSON_NAME] [PERSON_NAME]"
click at [94, 26] on div "[PERSON_NAME] [PERSON_NAME]" at bounding box center [101, 22] width 55 height 7
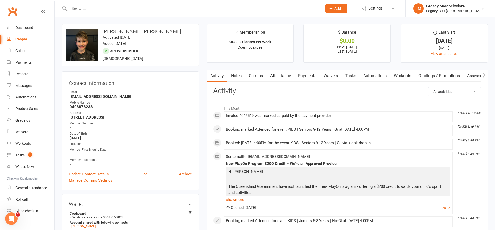
click at [303, 76] on link "Payments" at bounding box center [307, 76] width 26 height 12
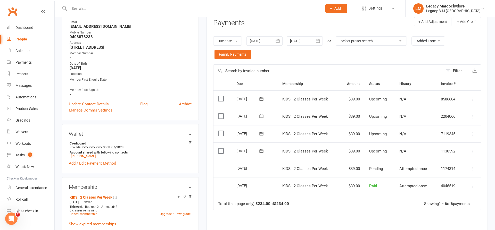
scroll to position [75, 0]
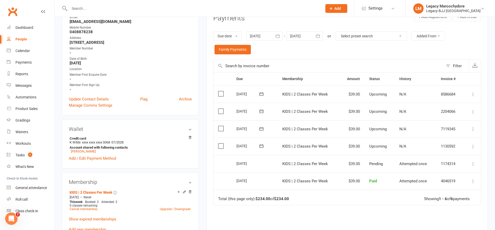
click at [472, 161] on icon at bounding box center [472, 163] width 5 height 5
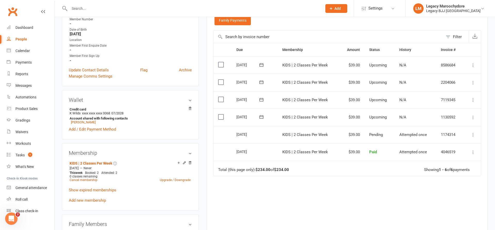
scroll to position [104, 0]
click at [167, 180] on link "Upgrade / Downgrade" at bounding box center [175, 180] width 31 height 4
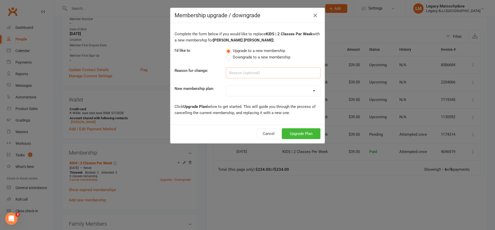
click at [255, 72] on input at bounding box center [273, 72] width 95 height 11
type input "w"
type input "He wants to train more classes per week"
select select "12"
click at [303, 134] on button "Upgrade Plan" at bounding box center [301, 133] width 39 height 11
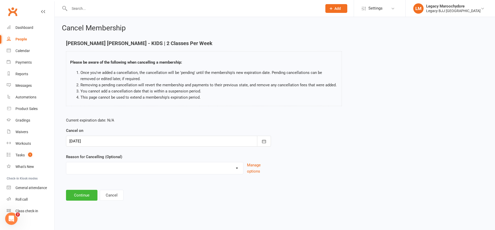
select select "6"
click at [79, 193] on button "Continue" at bounding box center [81, 195] width 31 height 11
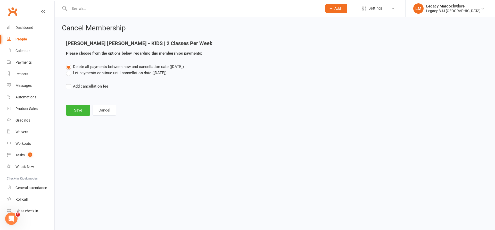
click at [69, 73] on label "Let payments continue until cancellation date ([DATE])" at bounding box center [116, 73] width 100 height 6
click at [69, 70] on input "Let payments continue until cancellation date ([DATE])" at bounding box center [67, 70] width 3 height 0
click at [82, 110] on button "Save" at bounding box center [78, 110] width 24 height 11
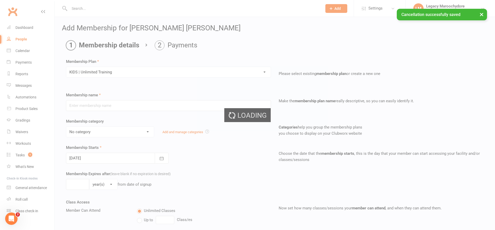
type input "KIDS | Unlimited Training"
select select "12"
type input "0"
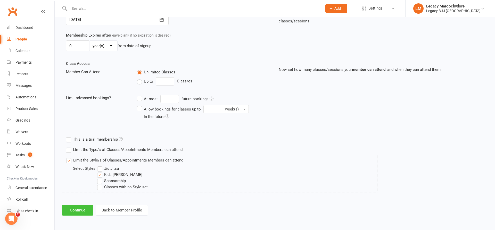
click at [84, 210] on button "Continue" at bounding box center [77, 210] width 31 height 11
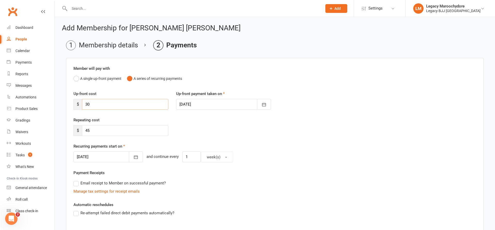
click at [108, 107] on input "30" at bounding box center [125, 104] width 86 height 11
type input "3"
type input "0"
click at [294, 134] on div "Repeating cost $ 45" at bounding box center [275, 130] width 410 height 26
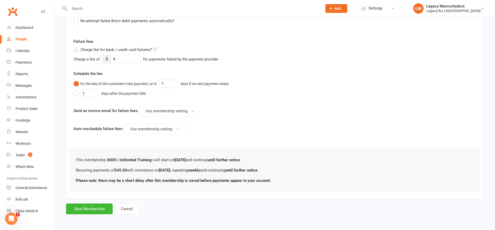
scroll to position [192, 0]
click at [100, 211] on button "Save Membership" at bounding box center [89, 209] width 47 height 11
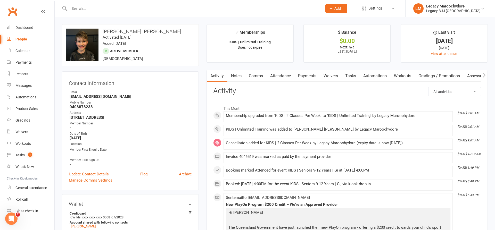
click at [312, 78] on link "Payments" at bounding box center [307, 76] width 26 height 12
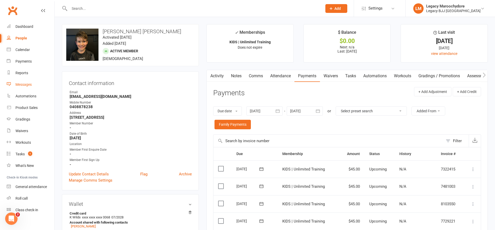
scroll to position [2, 0]
click at [83, 9] on input "text" at bounding box center [193, 8] width 251 height 7
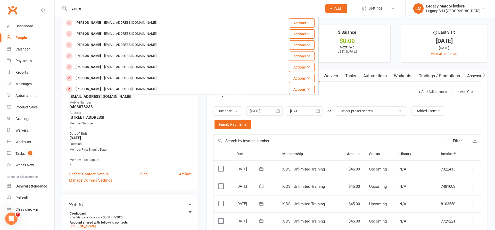
type input "vinnie"
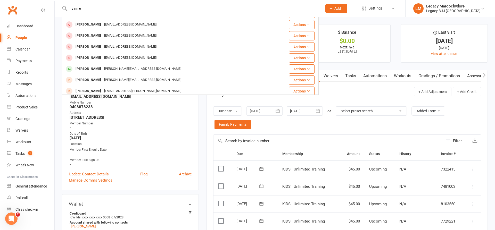
scroll to position [33, 0]
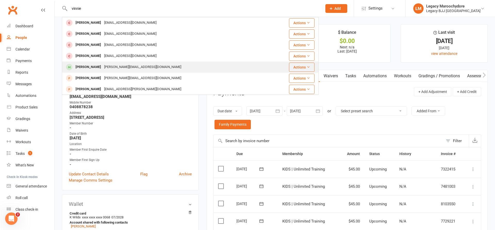
click at [91, 66] on div "[PERSON_NAME]" at bounding box center [88, 66] width 29 height 7
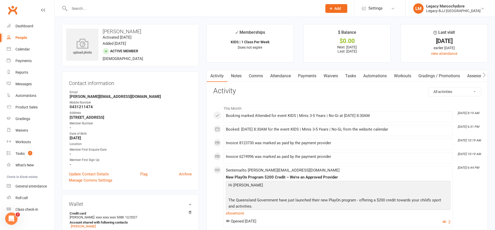
click at [284, 75] on link "Attendance" at bounding box center [280, 76] width 28 height 12
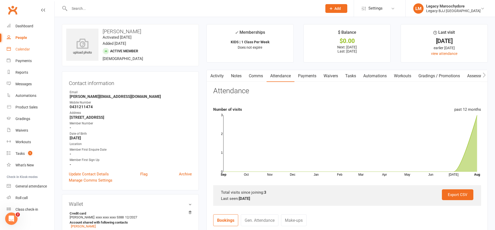
click at [26, 50] on div "Calendar" at bounding box center [22, 49] width 14 height 4
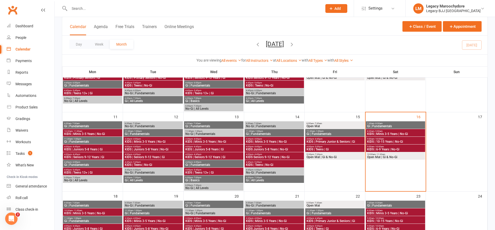
scroll to position [156, 0]
click at [385, 133] on span "KIDS | Minis 3-5 Years | No-Gi" at bounding box center [395, 133] width 57 height 3
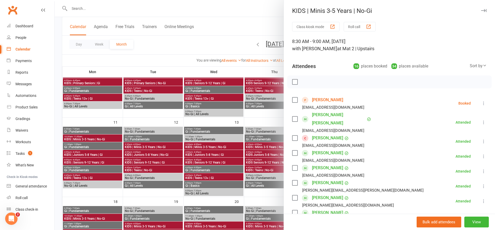
scroll to position [0, 0]
click at [483, 103] on icon at bounding box center [483, 103] width 5 height 5
click at [461, 135] on link "Check in" at bounding box center [460, 134] width 51 height 10
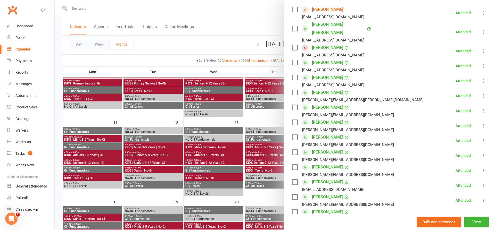
scroll to position [81, 0]
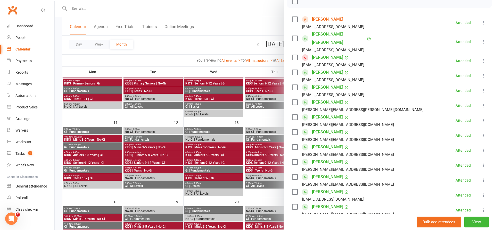
click at [329, 53] on link "[PERSON_NAME]" at bounding box center [327, 57] width 31 height 8
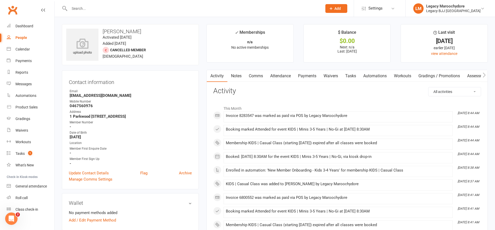
click at [284, 74] on link "Attendance" at bounding box center [280, 76] width 28 height 12
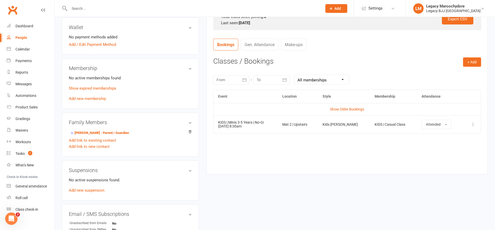
scroll to position [176, 0]
click at [346, 105] on td "Show Older Bookings" at bounding box center [346, 109] width 267 height 12
click at [346, 107] on link "Show Older Bookings" at bounding box center [347, 109] width 34 height 4
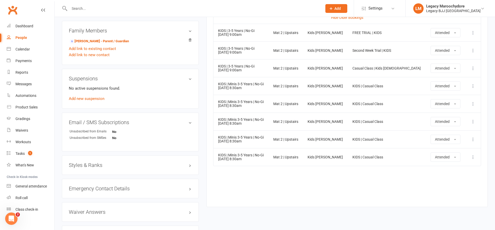
scroll to position [267, 0]
click at [109, 7] on input "text" at bounding box center [193, 8] width 251 height 7
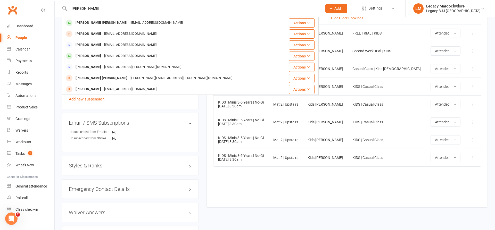
type input "[PERSON_NAME]"
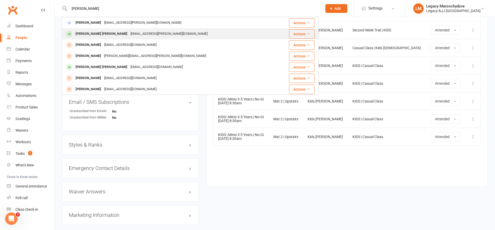
scroll to position [287, 0]
click at [96, 35] on div "[PERSON_NAME] [PERSON_NAME]" at bounding box center [101, 33] width 55 height 7
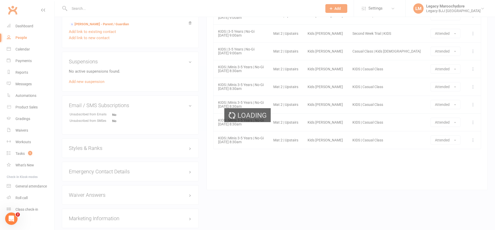
scroll to position [284, 0]
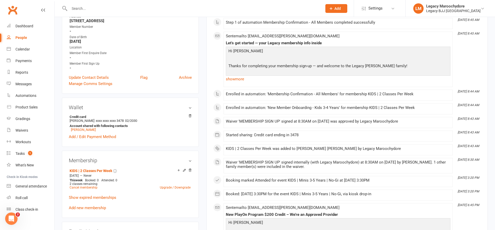
scroll to position [109, 0]
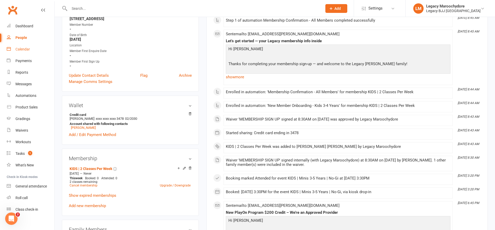
click at [15, 49] on link "Calendar" at bounding box center [31, 50] width 48 height 12
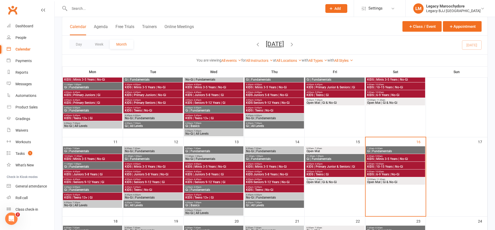
scroll to position [134, 0]
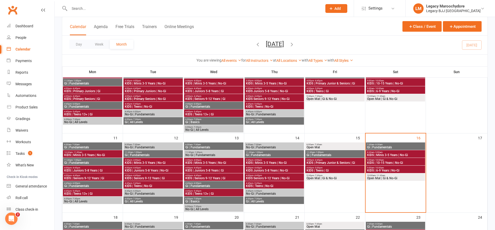
click at [398, 155] on span "KIDS | Minis 3-5 Years | No-Gi" at bounding box center [395, 155] width 57 height 3
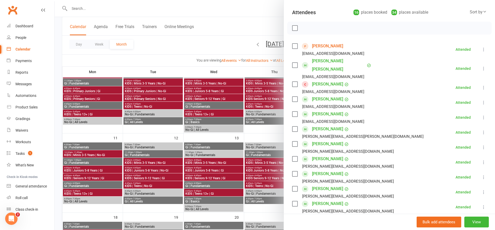
scroll to position [53, 0]
click at [343, 126] on link "[PERSON_NAME]" at bounding box center [327, 130] width 31 height 8
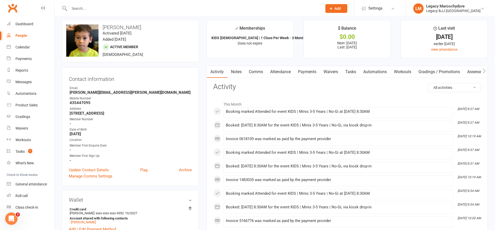
scroll to position [3, 0]
click at [23, 48] on div "Calendar" at bounding box center [22, 48] width 14 height 4
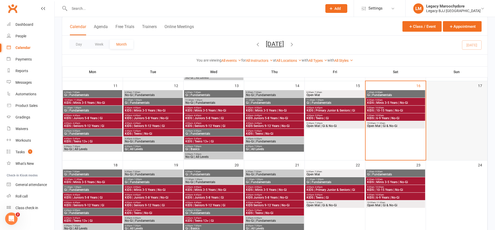
scroll to position [189, 0]
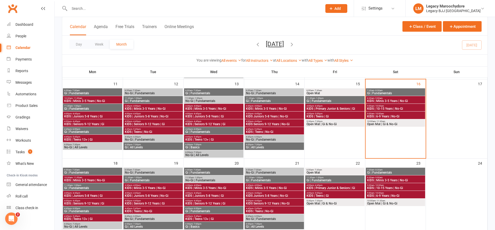
click at [405, 115] on span "9:00am - 10:00am" at bounding box center [395, 114] width 57 height 2
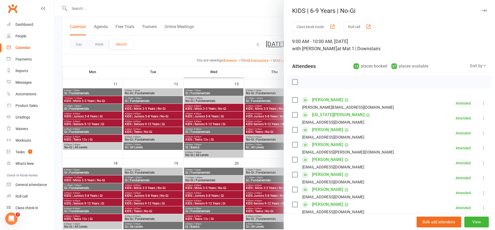
scroll to position [0, 0]
click at [245, 11] on div at bounding box center [275, 115] width 440 height 230
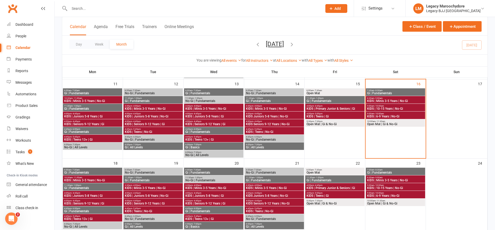
click at [386, 109] on span "KIDS | 10-15 Years | No-Gi" at bounding box center [395, 108] width 57 height 3
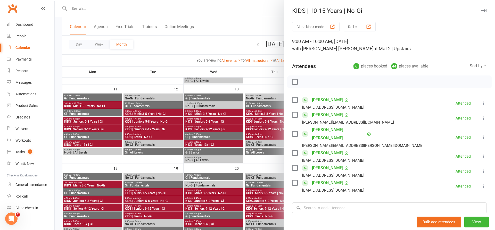
scroll to position [183, 0]
click at [234, 30] on div at bounding box center [275, 115] width 440 height 230
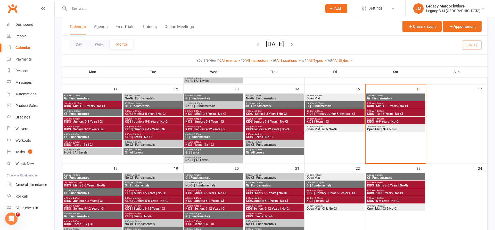
click at [78, 10] on input "text" at bounding box center [193, 8] width 251 height 7
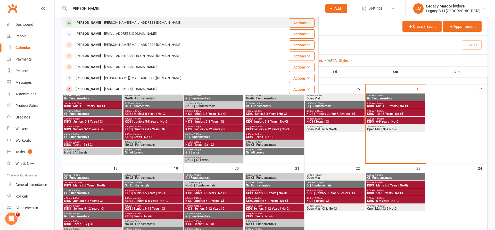
type input "[PERSON_NAME]"
click at [79, 24] on div "[PERSON_NAME]" at bounding box center [88, 22] width 29 height 7
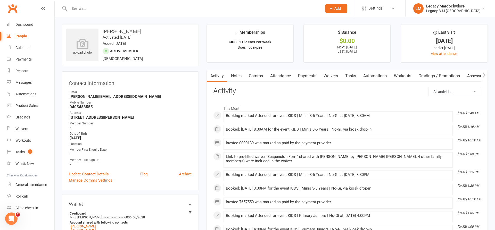
click at [282, 76] on link "Attendance" at bounding box center [280, 76] width 28 height 12
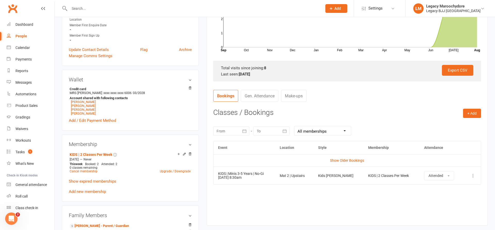
scroll to position [125, 0]
click at [470, 175] on button at bounding box center [473, 175] width 6 height 6
click at [313, 208] on div "Event Location Style Membership Attendance Show Older Bookings KIDS | Minis 3-5…" at bounding box center [347, 179] width 268 height 77
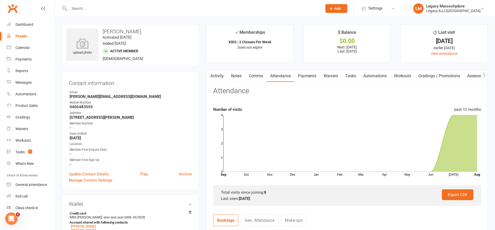
scroll to position [0, 0]
click at [151, 11] on input "text" at bounding box center [193, 8] width 251 height 7
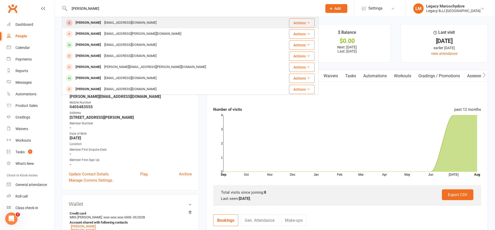
type input "[PERSON_NAME]"
click at [103, 22] on div "[EMAIL_ADDRESS][DOMAIN_NAME]" at bounding box center [130, 22] width 55 height 7
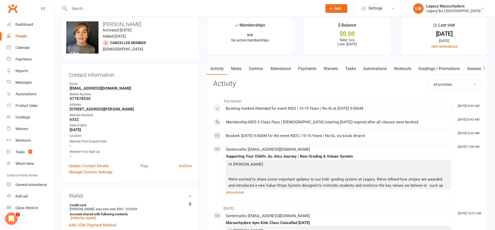
scroll to position [6, 0]
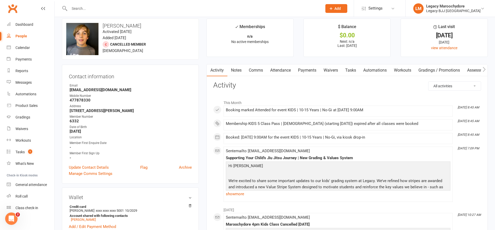
click at [281, 70] on link "Attendance" at bounding box center [280, 70] width 28 height 12
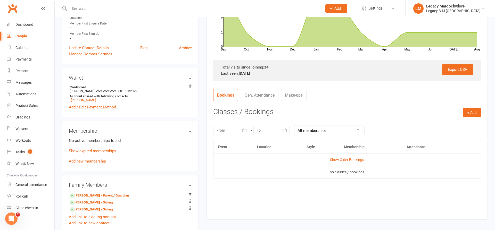
scroll to position [125, 0]
click at [357, 157] on link "Show Older Bookings" at bounding box center [347, 159] width 34 height 4
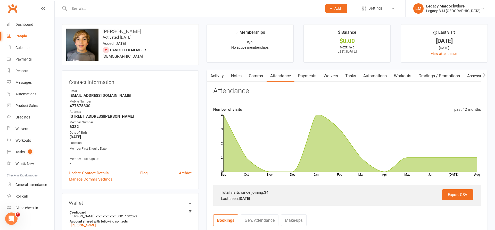
scroll to position [0, 0]
click at [308, 75] on link "Payments" at bounding box center [307, 76] width 26 height 12
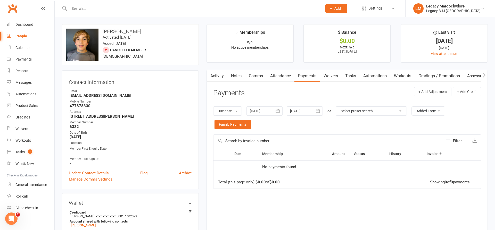
click at [219, 77] on link "Activity" at bounding box center [217, 76] width 21 height 12
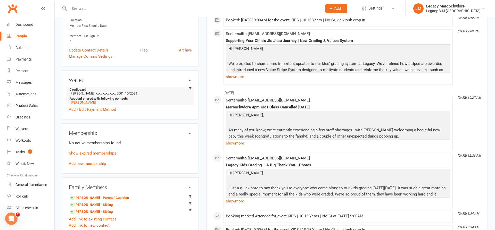
scroll to position [125, 0]
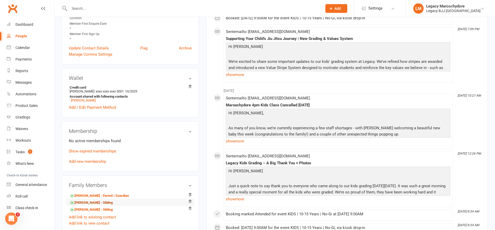
click at [88, 204] on link "[PERSON_NAME] - Sibling" at bounding box center [91, 202] width 43 height 5
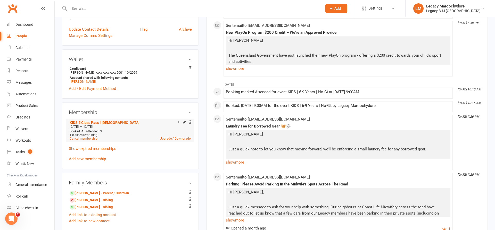
scroll to position [146, 0]
click at [100, 205] on link "[PERSON_NAME] - Sibling" at bounding box center [91, 206] width 43 height 5
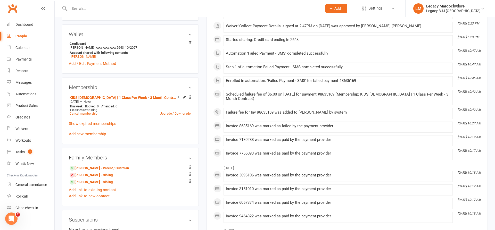
scroll to position [182, 0]
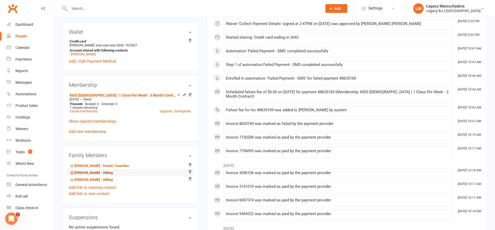
click at [95, 174] on link "[PERSON_NAME] - Sibling" at bounding box center [91, 172] width 43 height 5
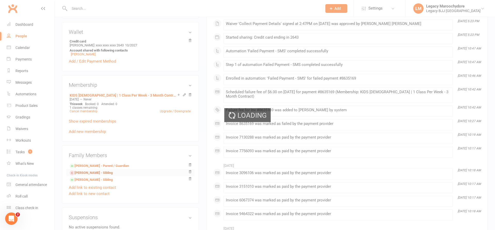
scroll to position [183, 0]
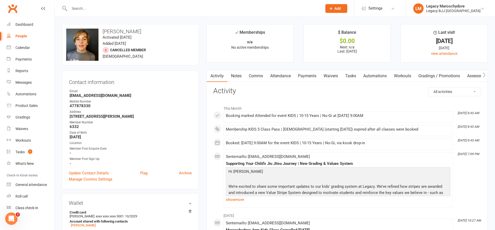
click at [118, 11] on input "text" at bounding box center [193, 8] width 251 height 7
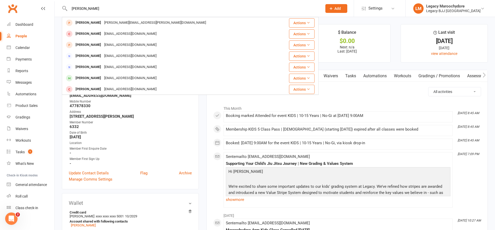
type input "[PERSON_NAME]"
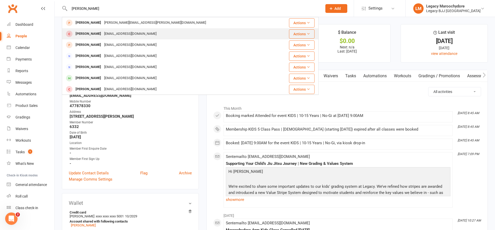
drag, startPoint x: 94, startPoint y: 15, endPoint x: 97, endPoint y: 35, distance: 19.8
click at [97, 35] on div "[PERSON_NAME]" at bounding box center [88, 33] width 29 height 7
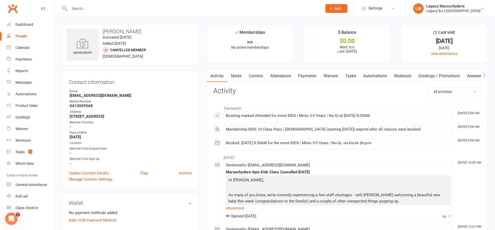
click at [287, 78] on link "Attendance" at bounding box center [280, 76] width 28 height 12
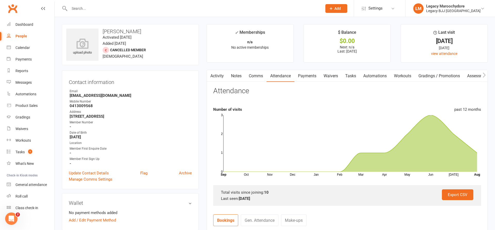
click at [340, 77] on link "Waivers" at bounding box center [331, 76] width 22 height 12
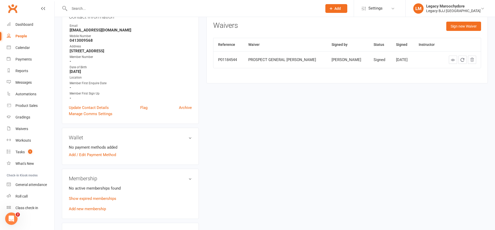
scroll to position [66, 0]
click at [90, 206] on link "Add new membership" at bounding box center [87, 208] width 37 height 5
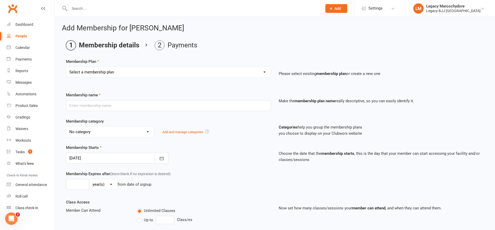
select select "11"
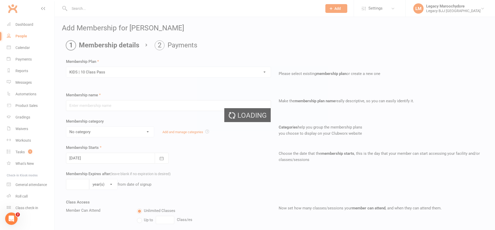
type input "KIDS | 10 Class Pass"
select select "10"
type input "4"
select select "2"
type input "10"
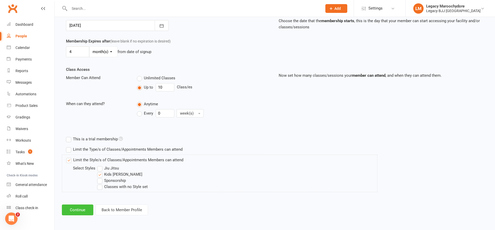
scroll to position [132, 0]
click at [81, 210] on button "Continue" at bounding box center [77, 210] width 31 height 11
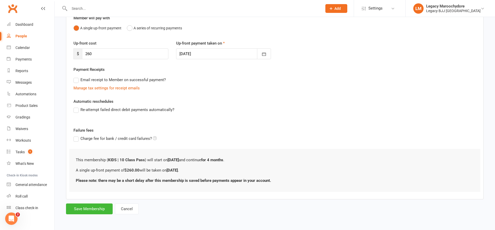
scroll to position [50, 0]
click at [101, 207] on button "Save Membership" at bounding box center [89, 209] width 47 height 11
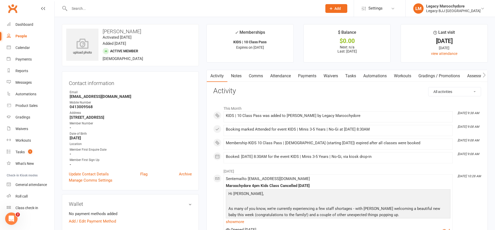
click at [306, 76] on link "Payments" at bounding box center [307, 76] width 26 height 12
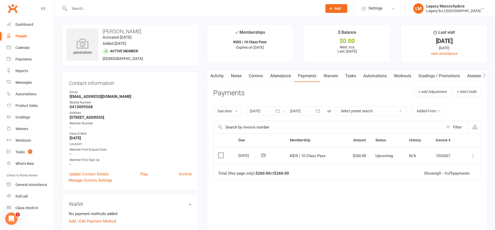
click at [475, 155] on icon at bounding box center [472, 155] width 5 height 5
click at [454, 174] on link "Mark as Paid (POS)" at bounding box center [450, 176] width 51 height 10
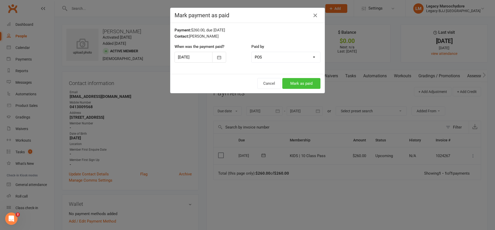
click at [300, 83] on button "Mark as paid" at bounding box center [301, 83] width 38 height 11
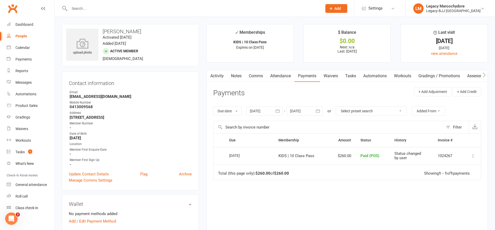
click at [278, 79] on link "Attendance" at bounding box center [280, 76] width 28 height 12
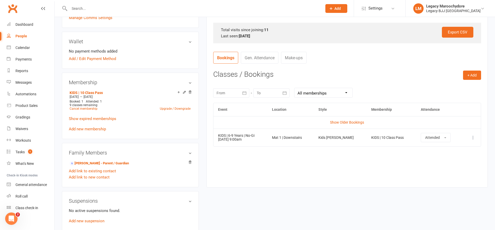
scroll to position [163, 0]
click at [351, 121] on link "Show Older Bookings" at bounding box center [347, 122] width 34 height 4
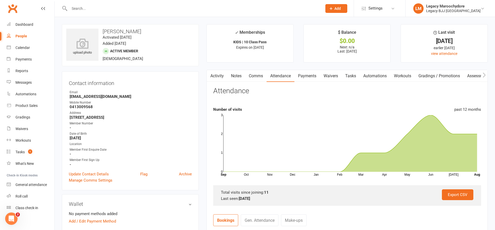
scroll to position [0, 0]
click at [26, 126] on link "Waivers" at bounding box center [31, 129] width 48 height 12
select select "25"
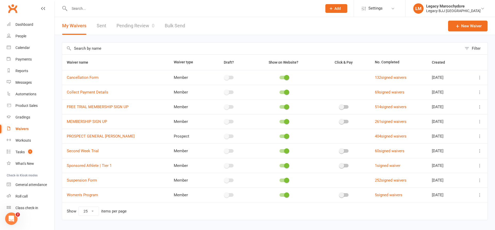
click at [131, 29] on link "Pending Review 0" at bounding box center [135, 26] width 38 height 18
select select "100"
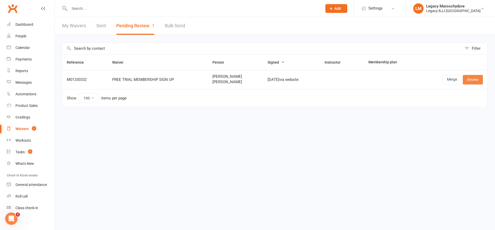
click at [474, 82] on link "Review" at bounding box center [472, 79] width 20 height 9
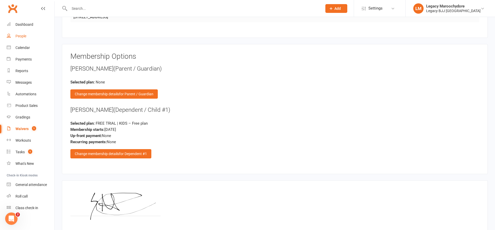
scroll to position [503, 0]
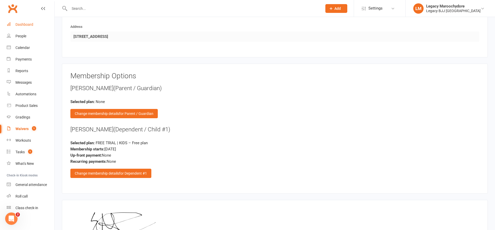
click at [25, 21] on link "Dashboard" at bounding box center [31, 25] width 48 height 12
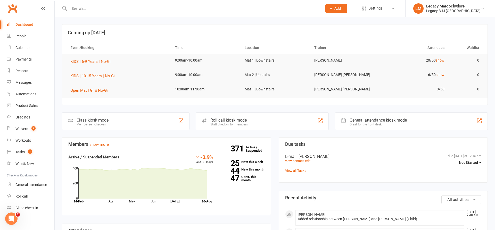
click at [29, 45] on link "Calendar" at bounding box center [31, 48] width 48 height 12
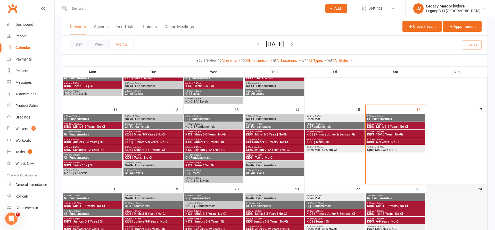
scroll to position [165, 0]
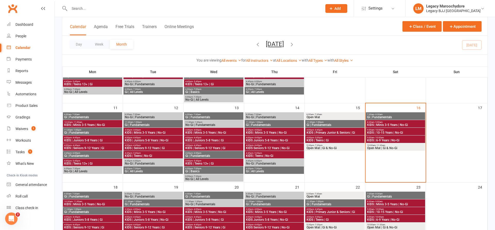
click at [393, 140] on span "KIDS | 6-9 Years | No-Gi" at bounding box center [395, 140] width 57 height 3
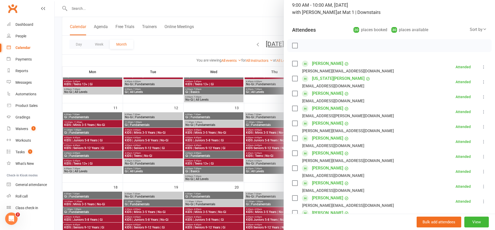
scroll to position [37, 0]
click at [269, 25] on div at bounding box center [275, 115] width 440 height 230
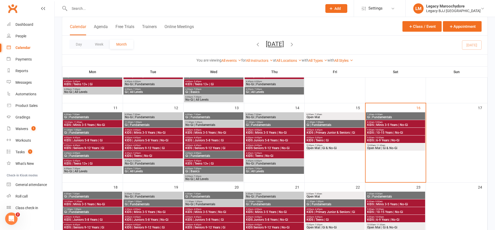
scroll to position [166, 0]
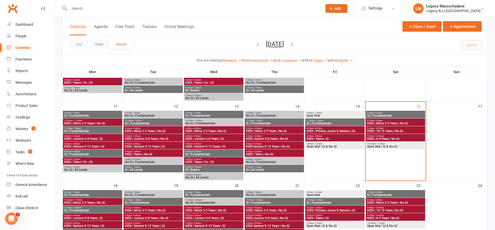
click at [87, 11] on input "text" at bounding box center [193, 8] width 251 height 7
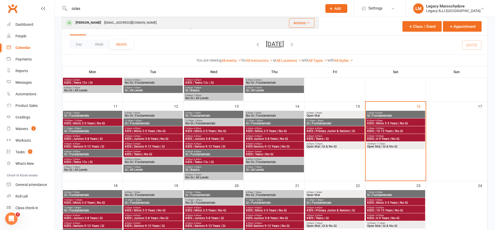
type input "ozias"
click at [84, 21] on div "[PERSON_NAME]" at bounding box center [88, 22] width 29 height 7
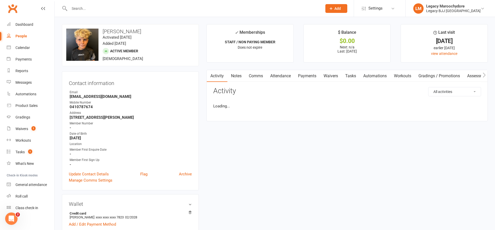
click at [284, 74] on link "Attendance" at bounding box center [280, 76] width 28 height 12
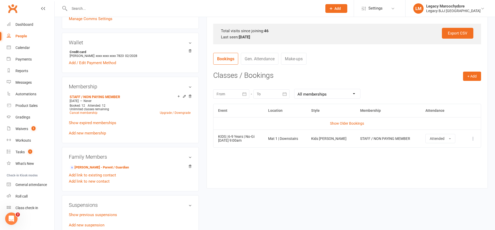
scroll to position [175, 0]
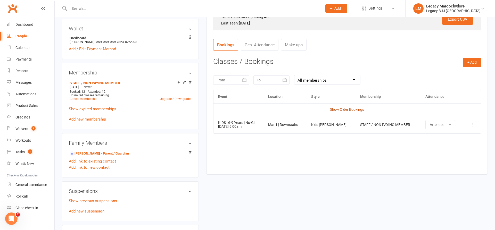
click at [346, 109] on link "Show Older Bookings" at bounding box center [347, 109] width 34 height 4
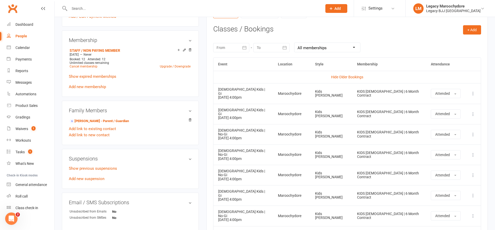
scroll to position [207, 0]
click at [480, 8] on div "Legacy Maroochydore" at bounding box center [453, 6] width 54 height 5
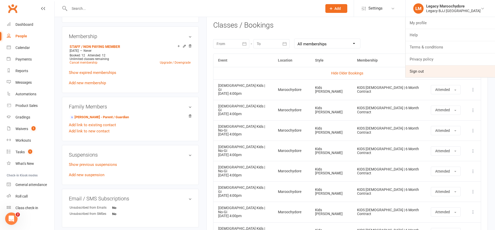
scroll to position [212, 0]
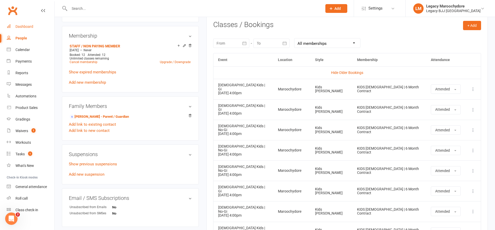
scroll to position [2, 0]
click at [24, 27] on div "Dashboard" at bounding box center [24, 25] width 18 height 4
